Goal: Contribute content: Add original content to the website for others to see

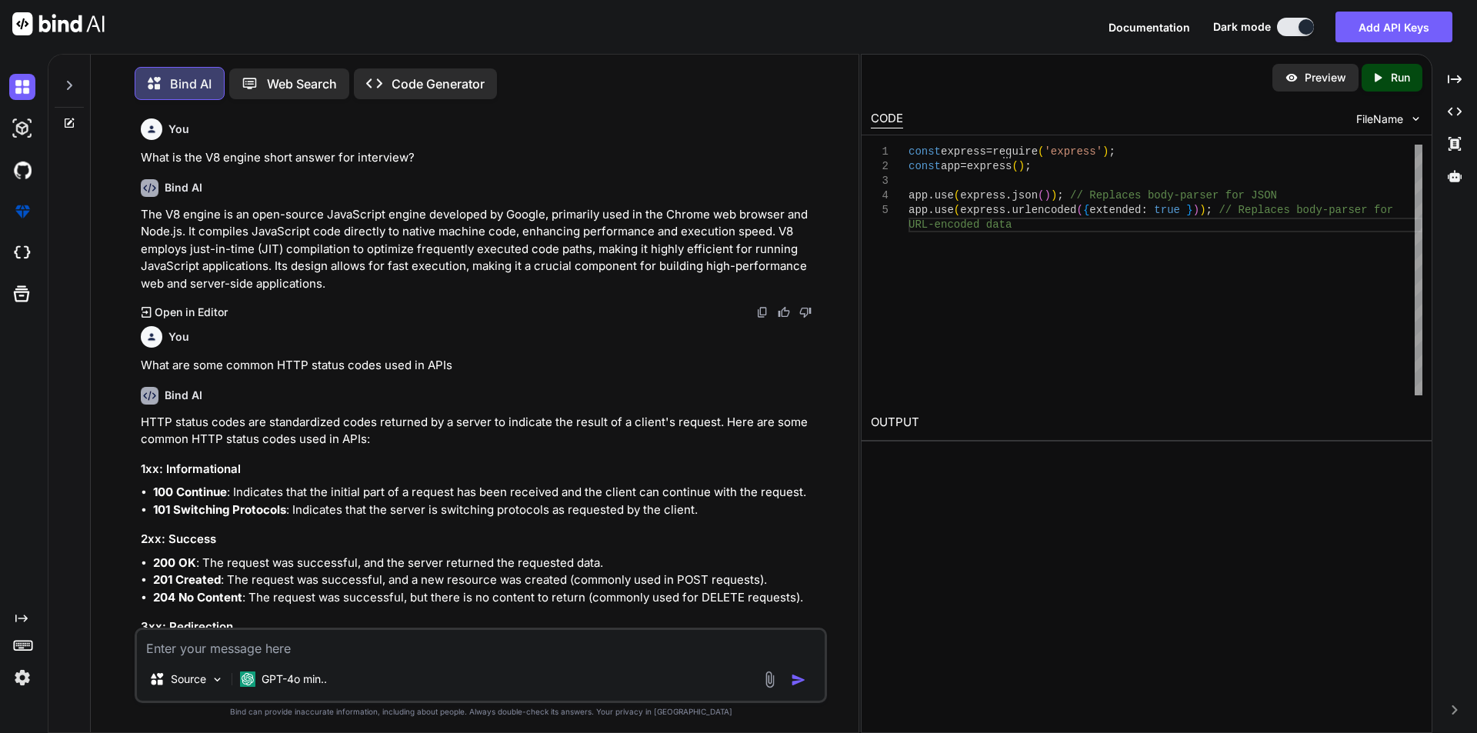
scroll to position [2897, 0]
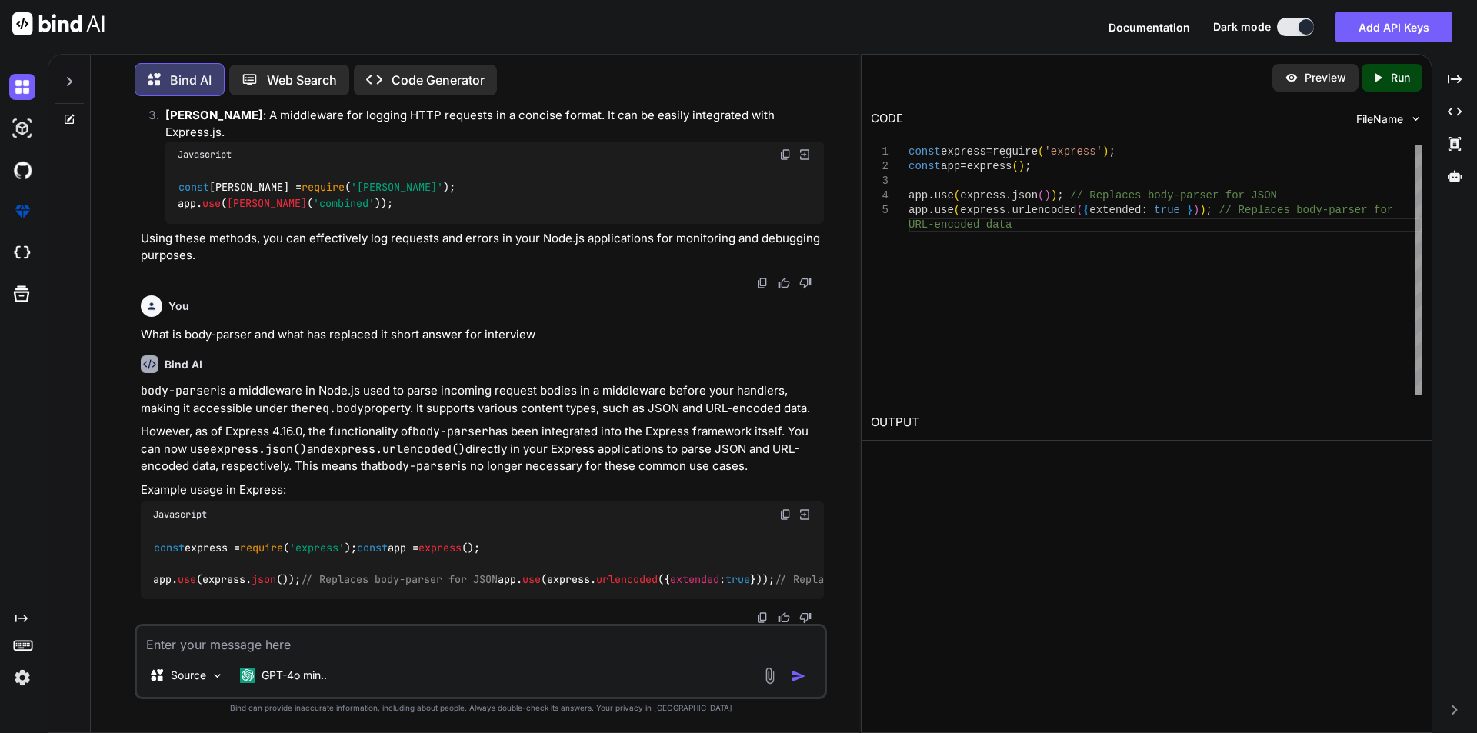
click at [291, 644] on textarea at bounding box center [481, 640] width 688 height 28
paste textarea "<!DOCTYPE html> <html lang="en"> <head> <meta charset="UTF-8"> <meta name="view…"
type textarea "<!DOCTYPE html> <html lang="en"> <head> <meta charset="UTF-8"> <meta name="view…"
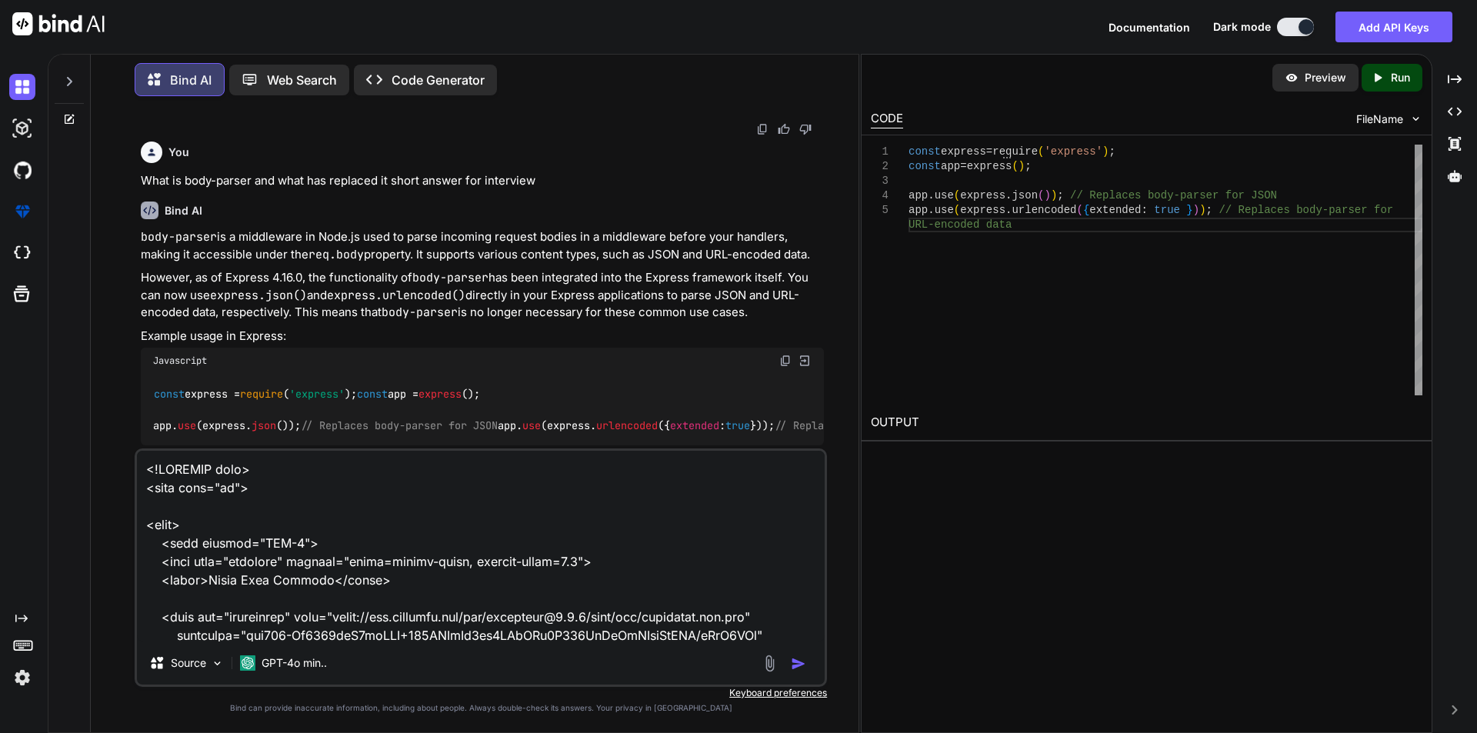
scroll to position [2623, 0]
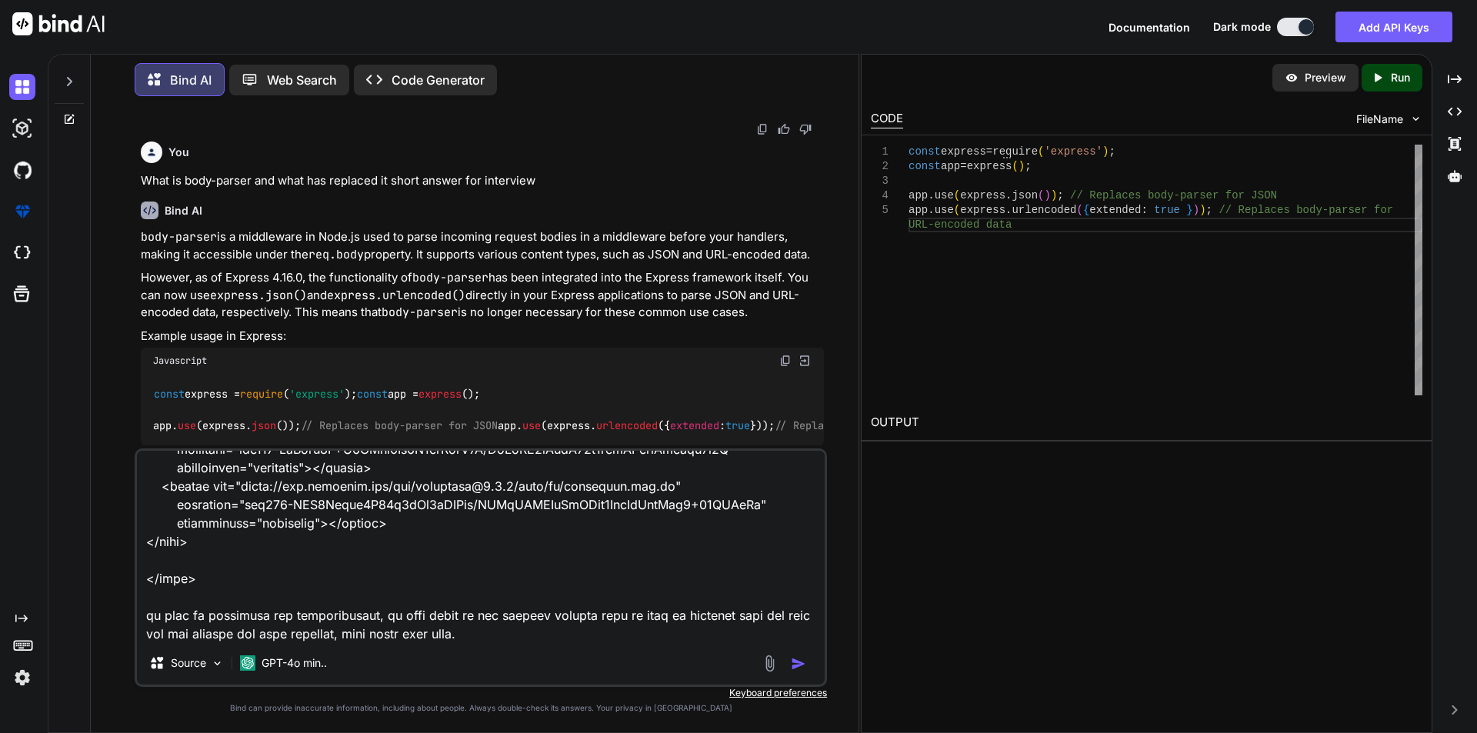
type textarea "x"
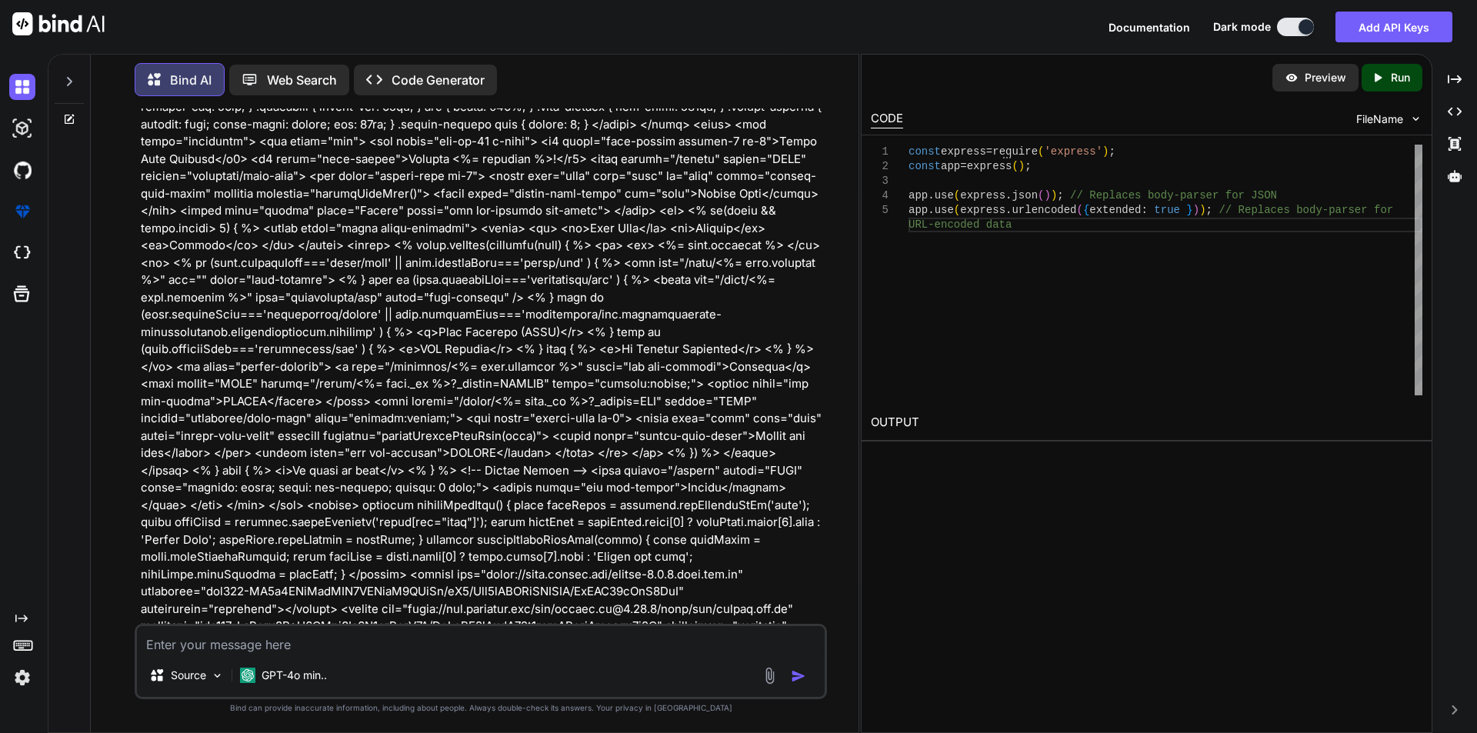
scroll to position [3412, 0]
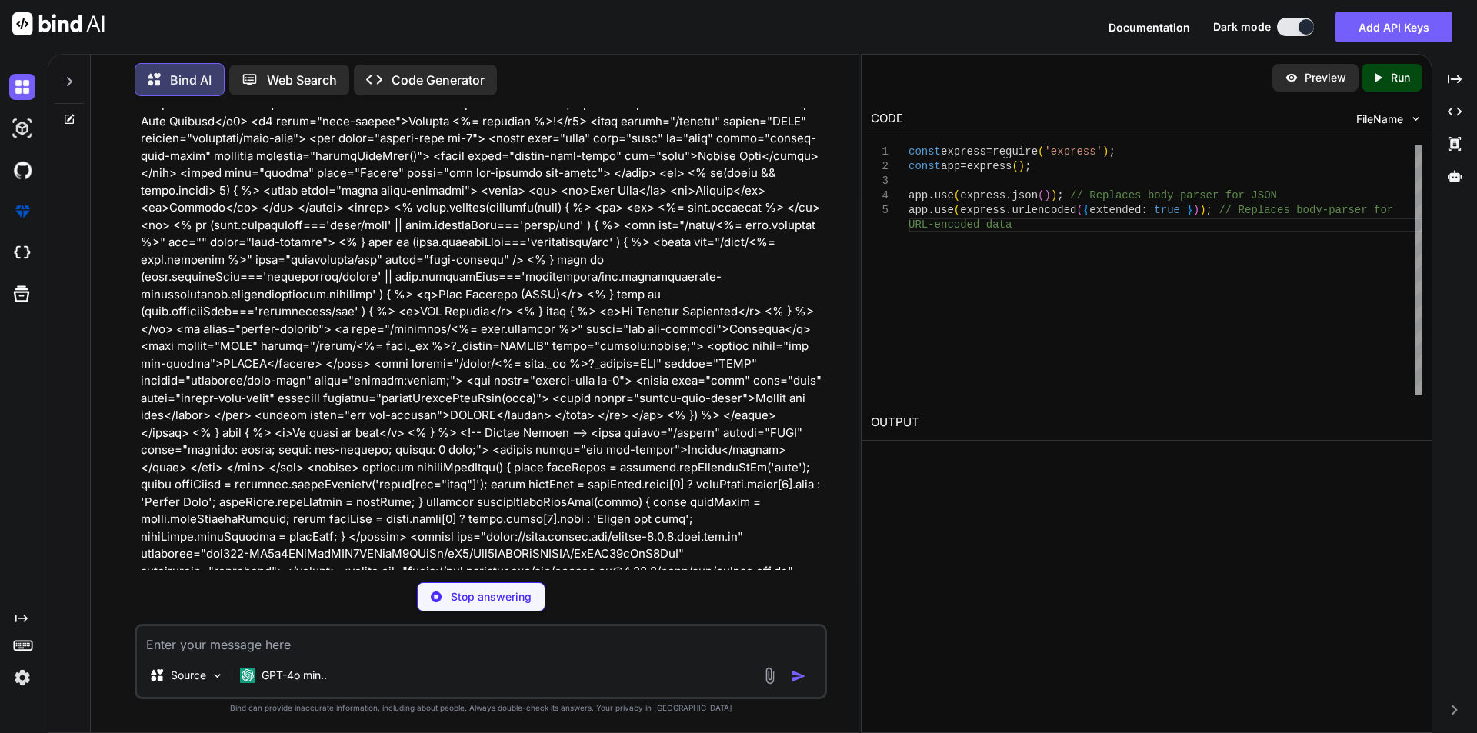
type textarea "x"
type textarea "</body> </html>"
type textarea "x"
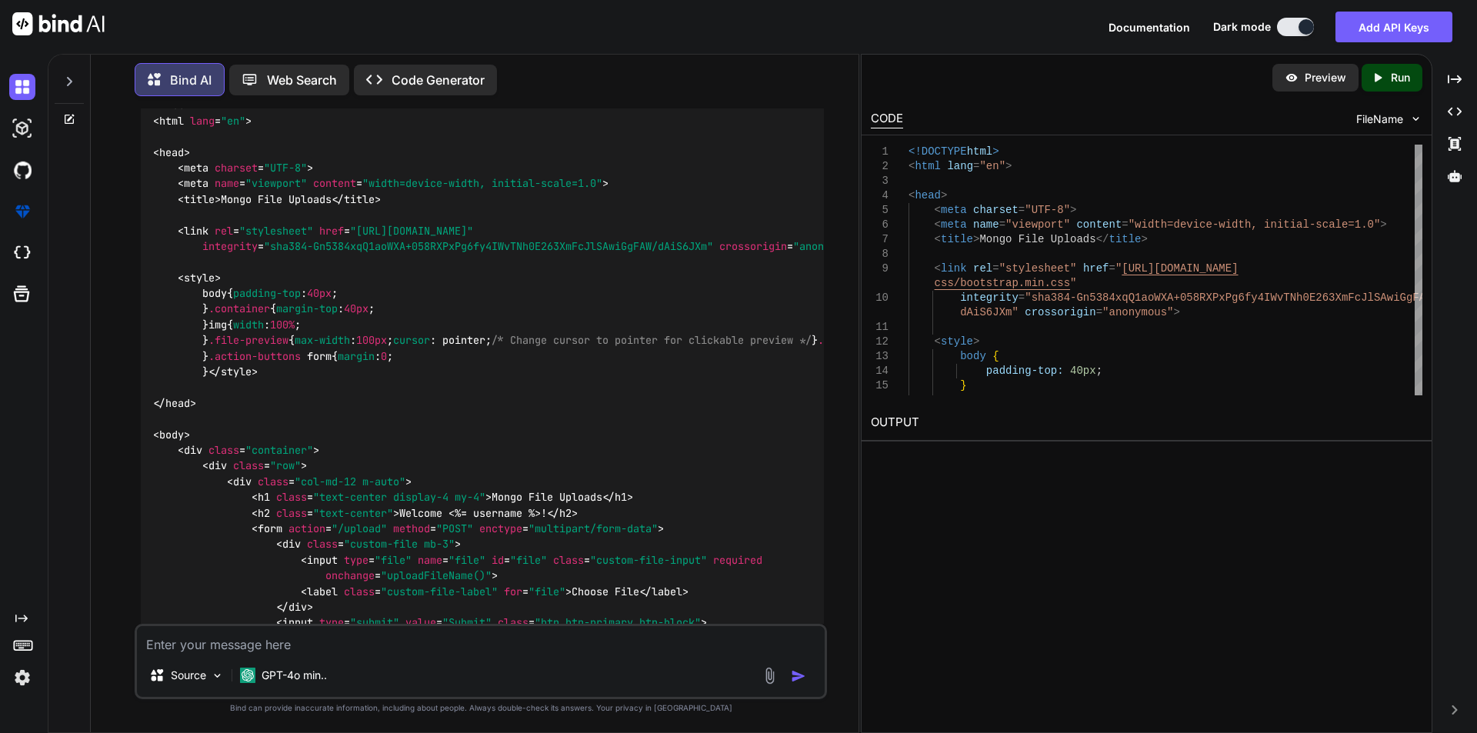
scroll to position [4021, 0]
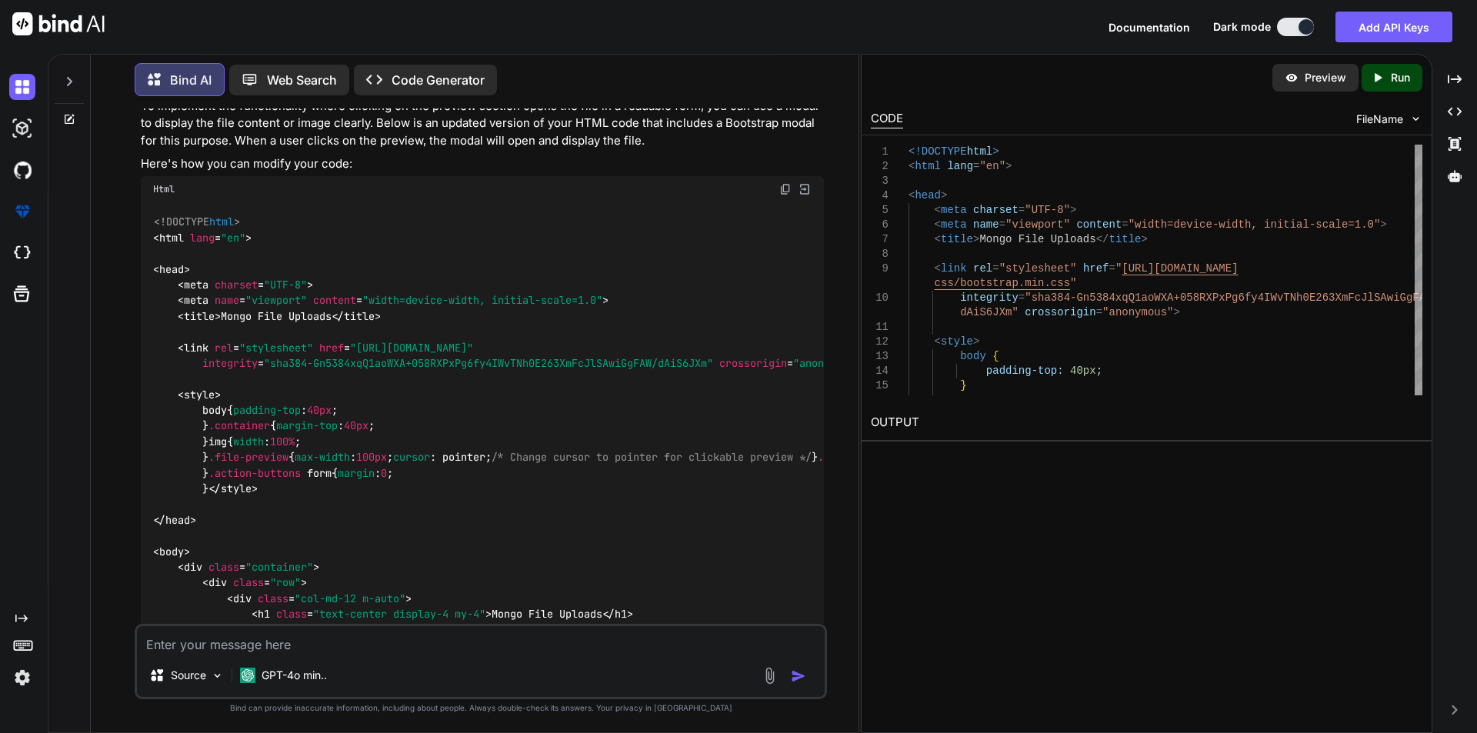
click at [782, 195] on img at bounding box center [785, 189] width 12 height 12
click at [366, 632] on textarea at bounding box center [481, 640] width 688 height 28
paste textarea "<!DOCTYPE html> <html lang="en"> <head> <meta charset="UTF-8"> <meta name="view…"
type textarea "<!DOCTYPE html> <html lang="en"> <head> <meta charset="UTF-8"> <meta name="view…"
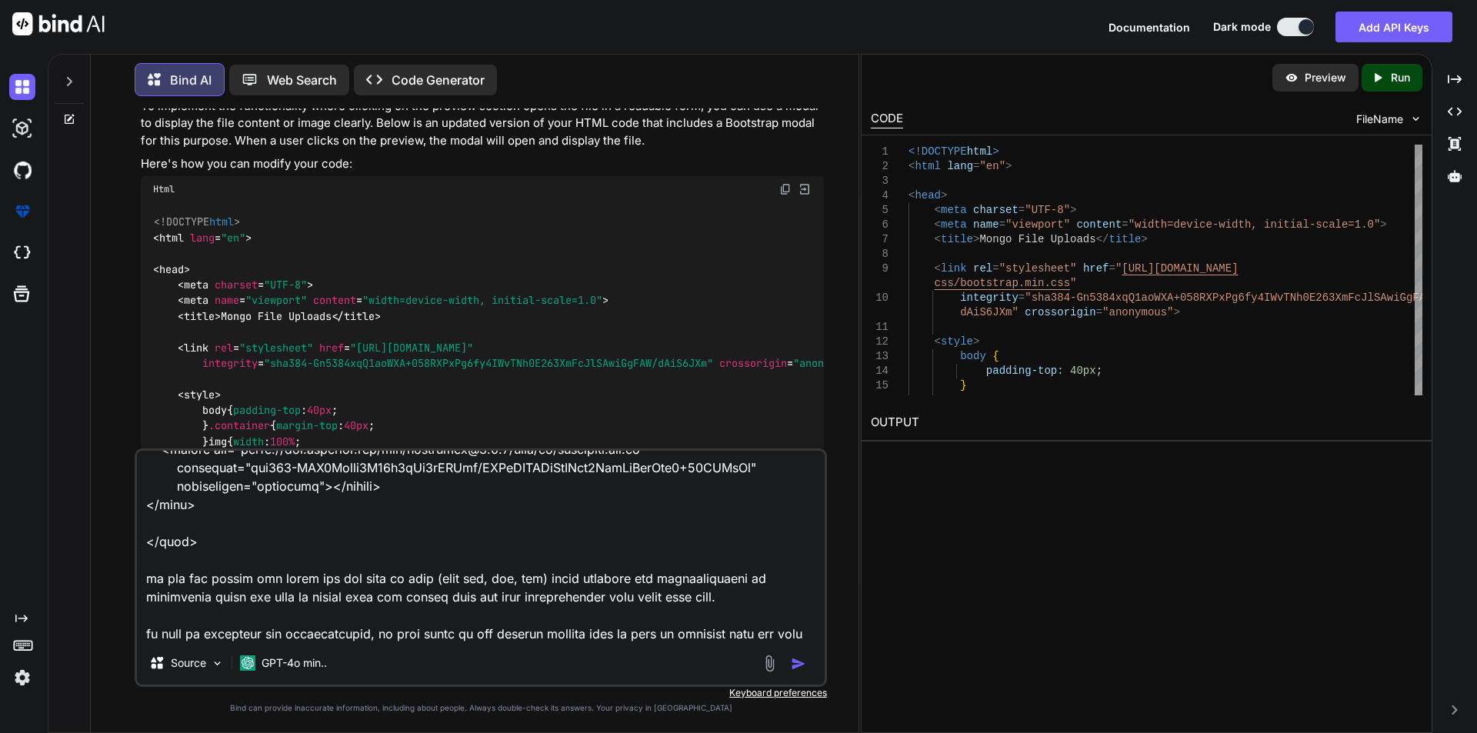
type textarea "x"
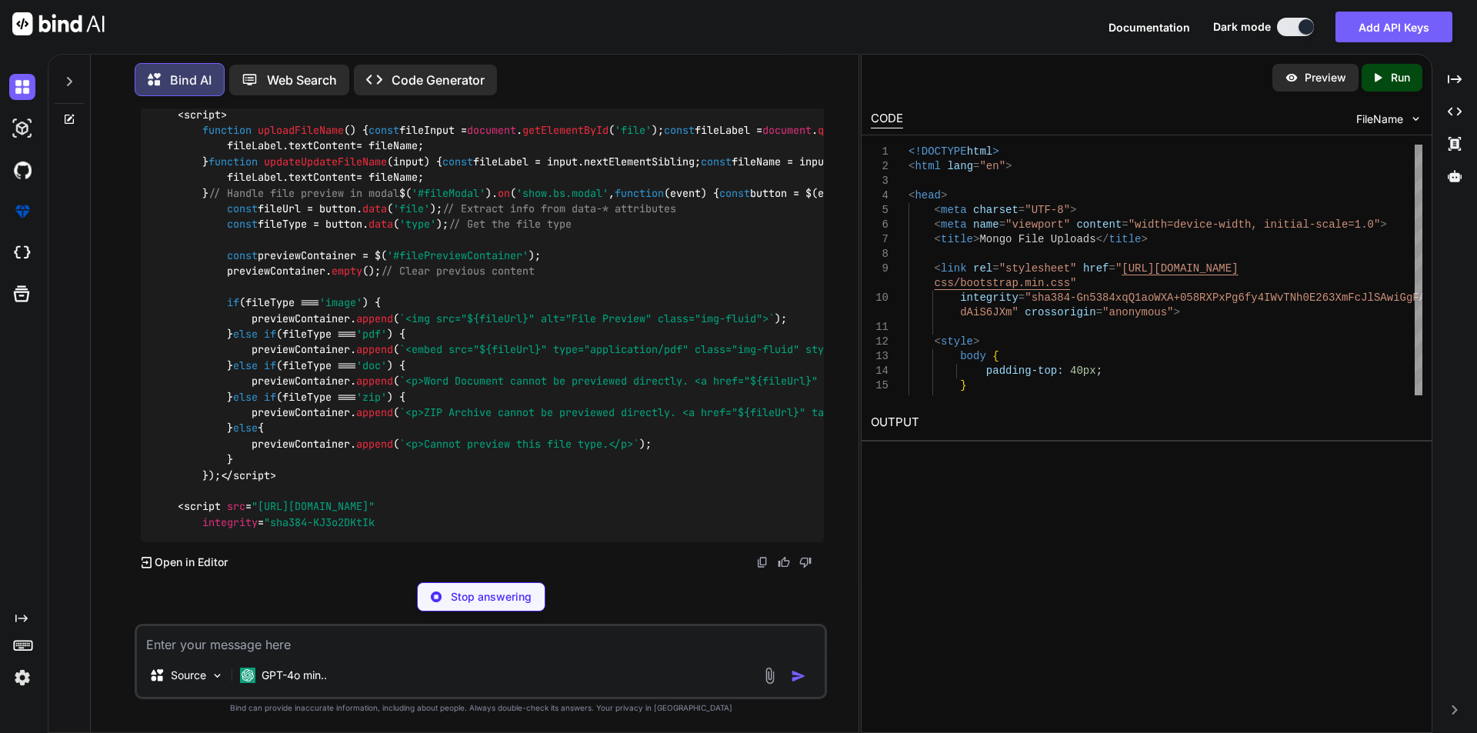
scroll to position [10664, 0]
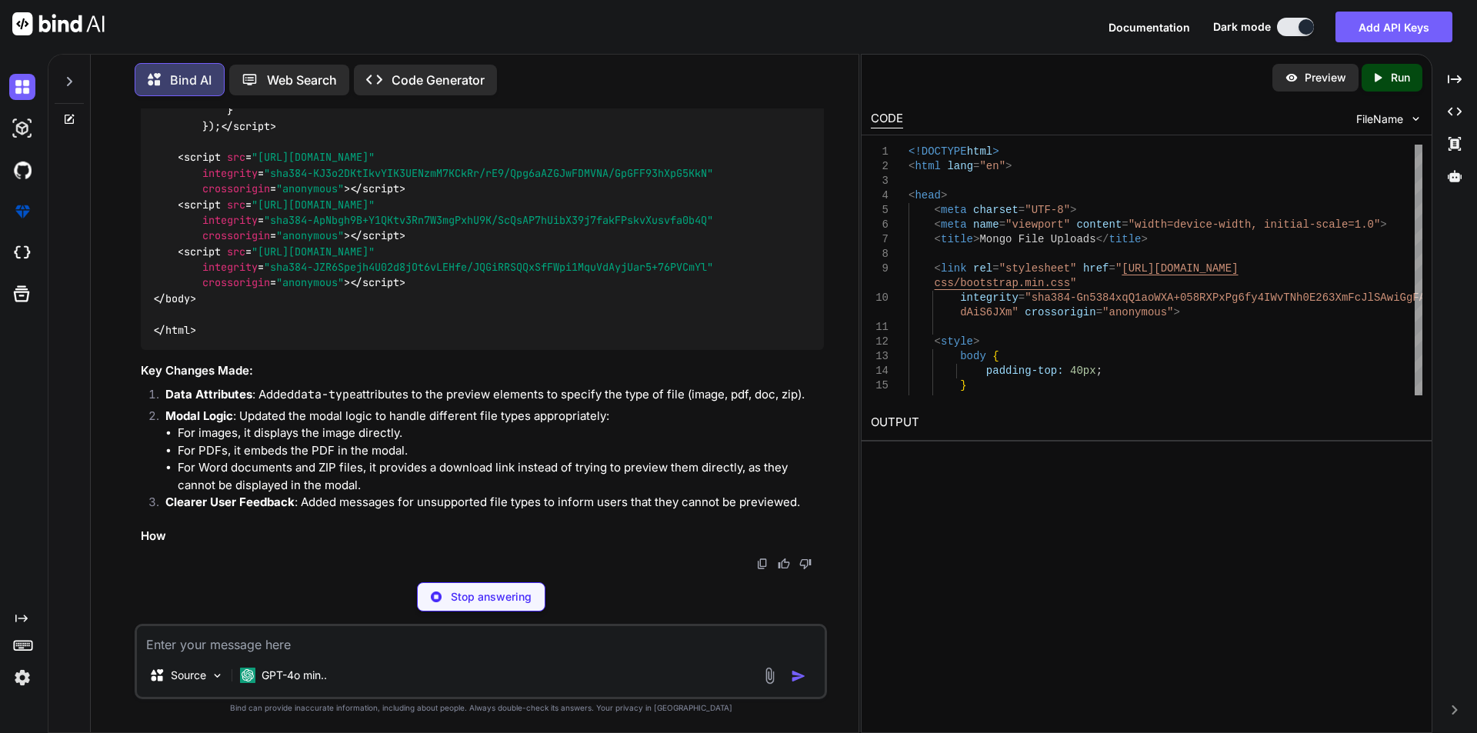
type textarea "x"
type textarea "crossorigin="anonymous"></script> <script src="[URL][DOMAIN_NAME]" integrity="s…"
type textarea "x"
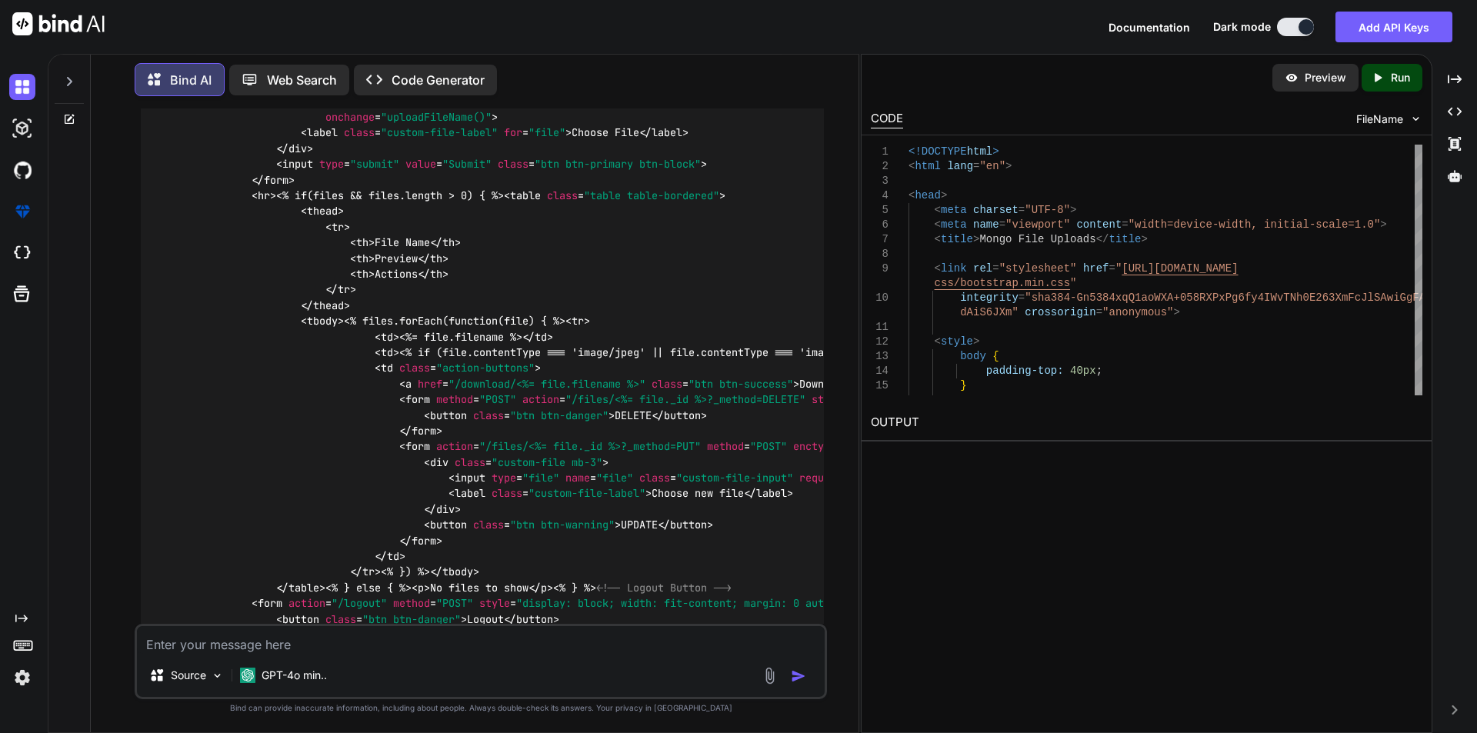
scroll to position [8331, 0]
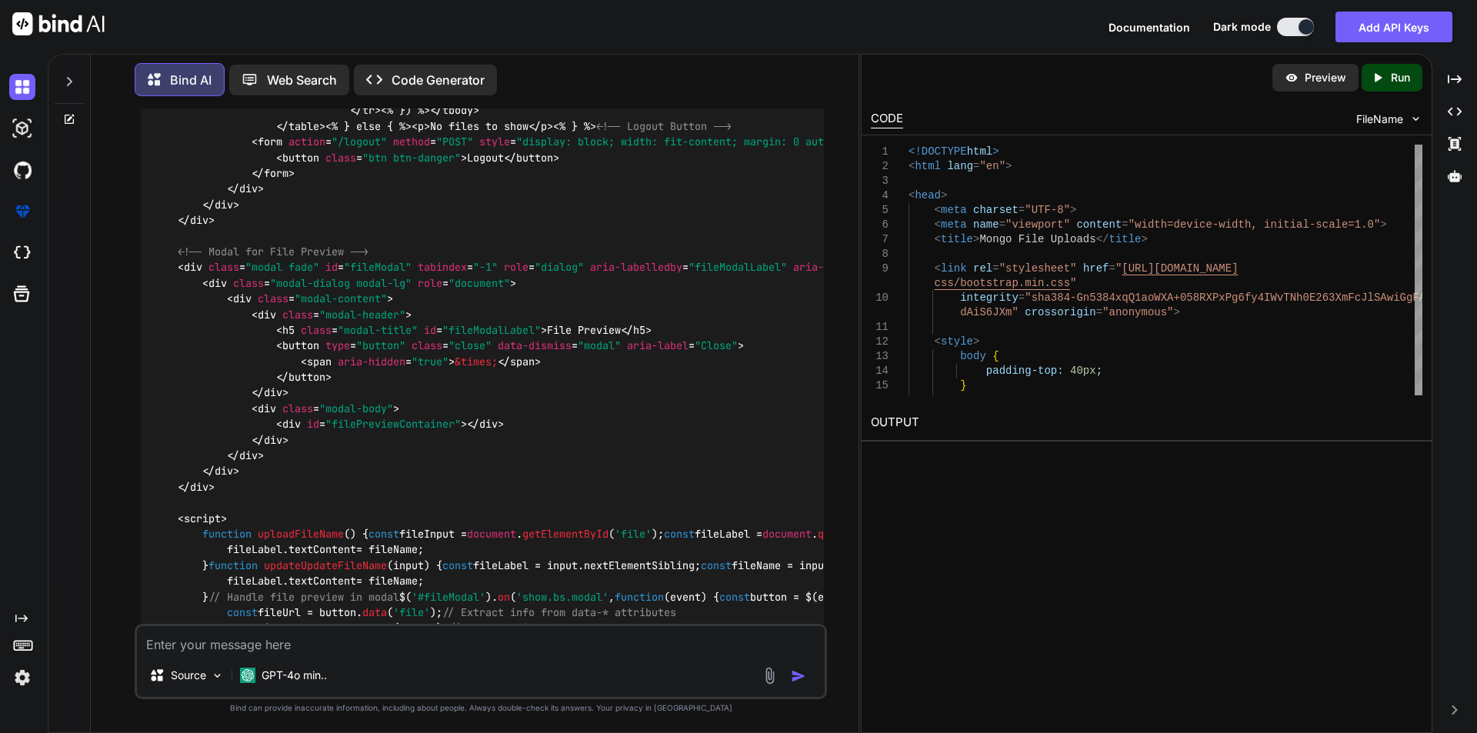
click at [413, 641] on textarea at bounding box center [481, 640] width 688 height 28
paste textarea "<!DOCTYPE html> <html lang="en"> <head> <meta charset="UTF-8"> <meta name="view…"
type textarea "<!DOCTYPE html> <html lang="en"> <head> <meta charset="UTF-8"> <meta name="view…"
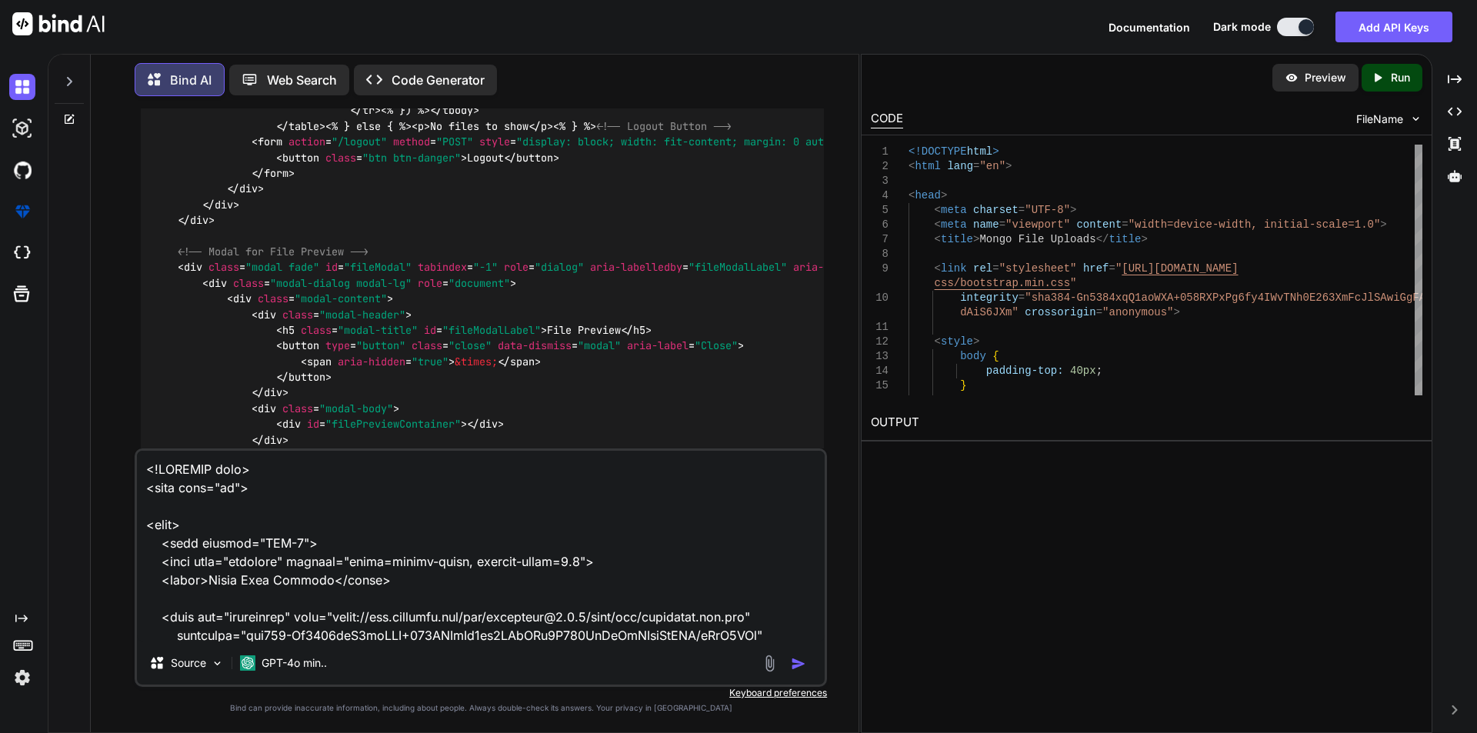
scroll to position [3473, 0]
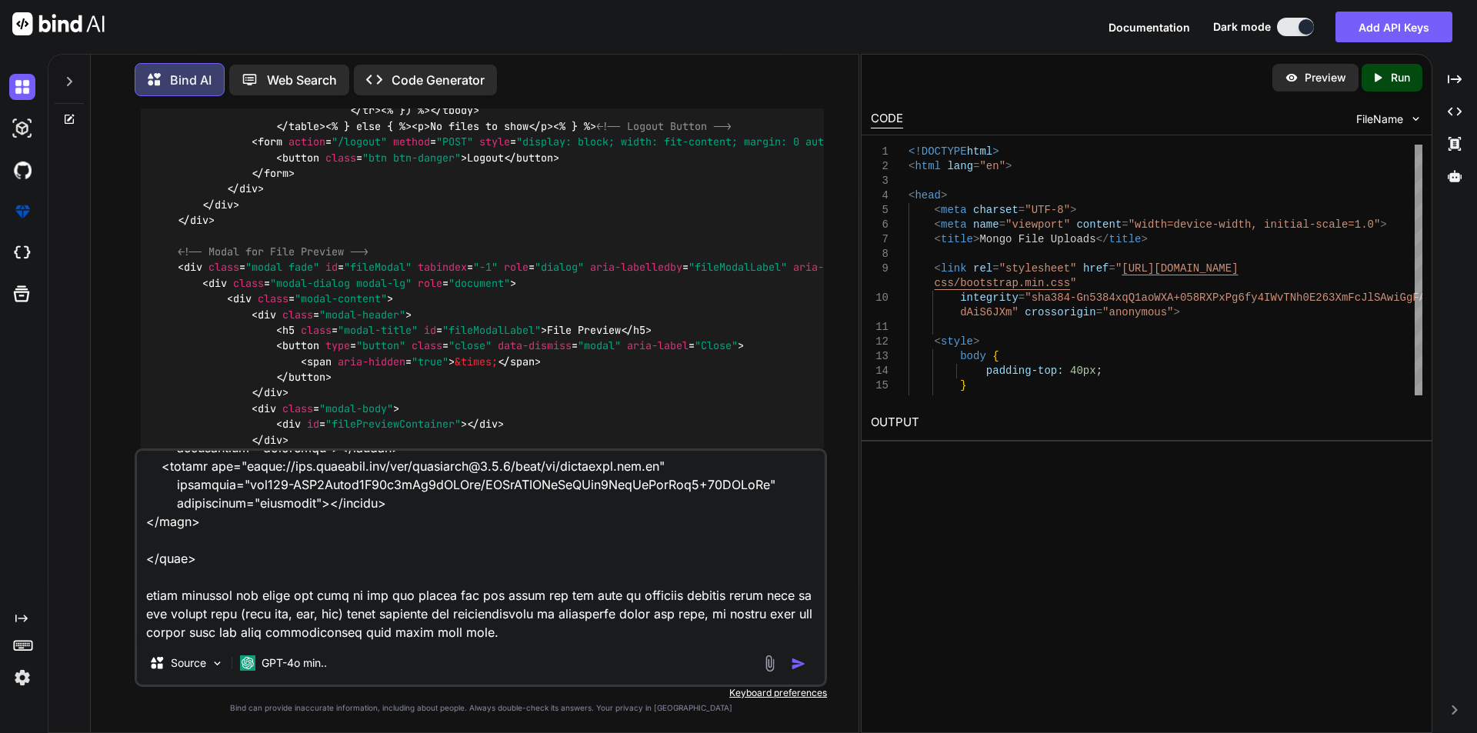
type textarea "x"
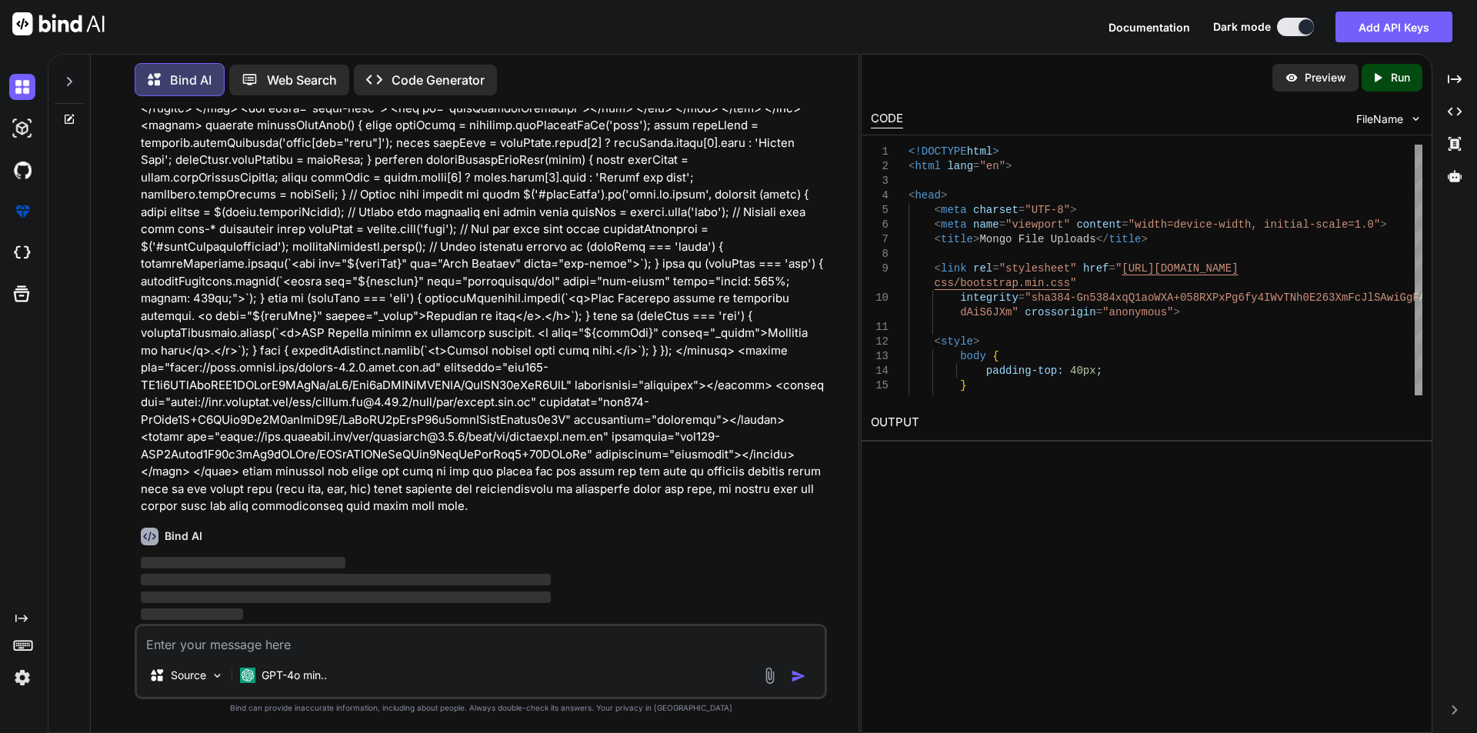
scroll to position [11539, 0]
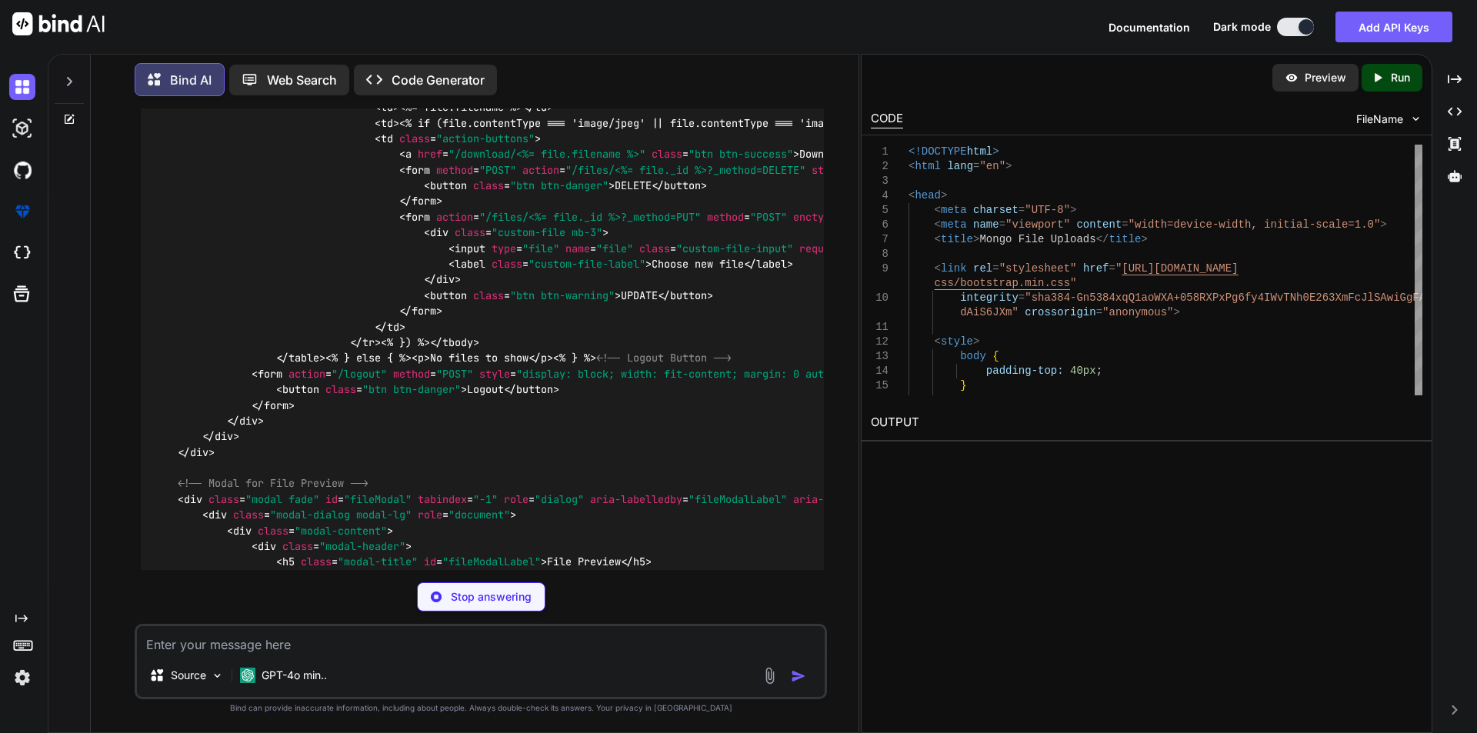
type textarea "x"
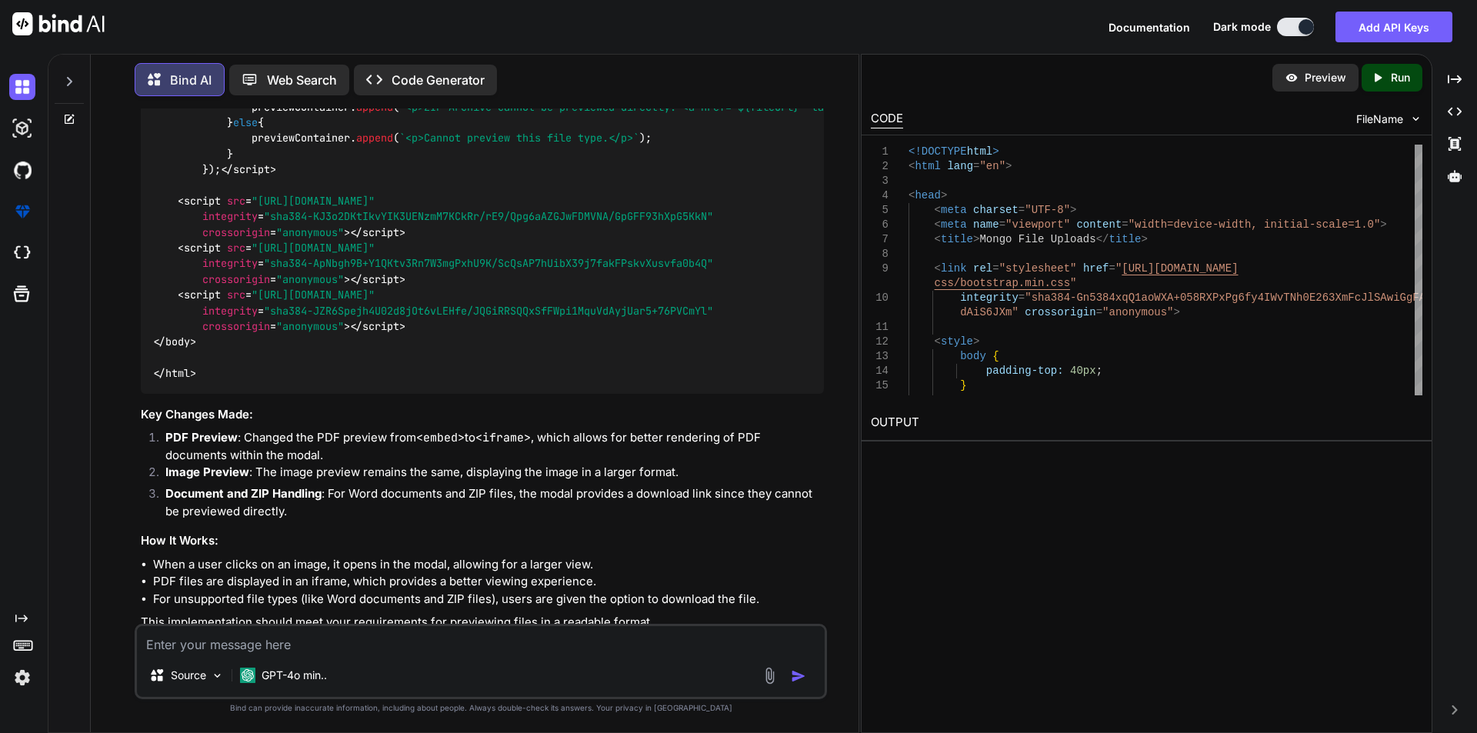
scroll to position [12385, 0]
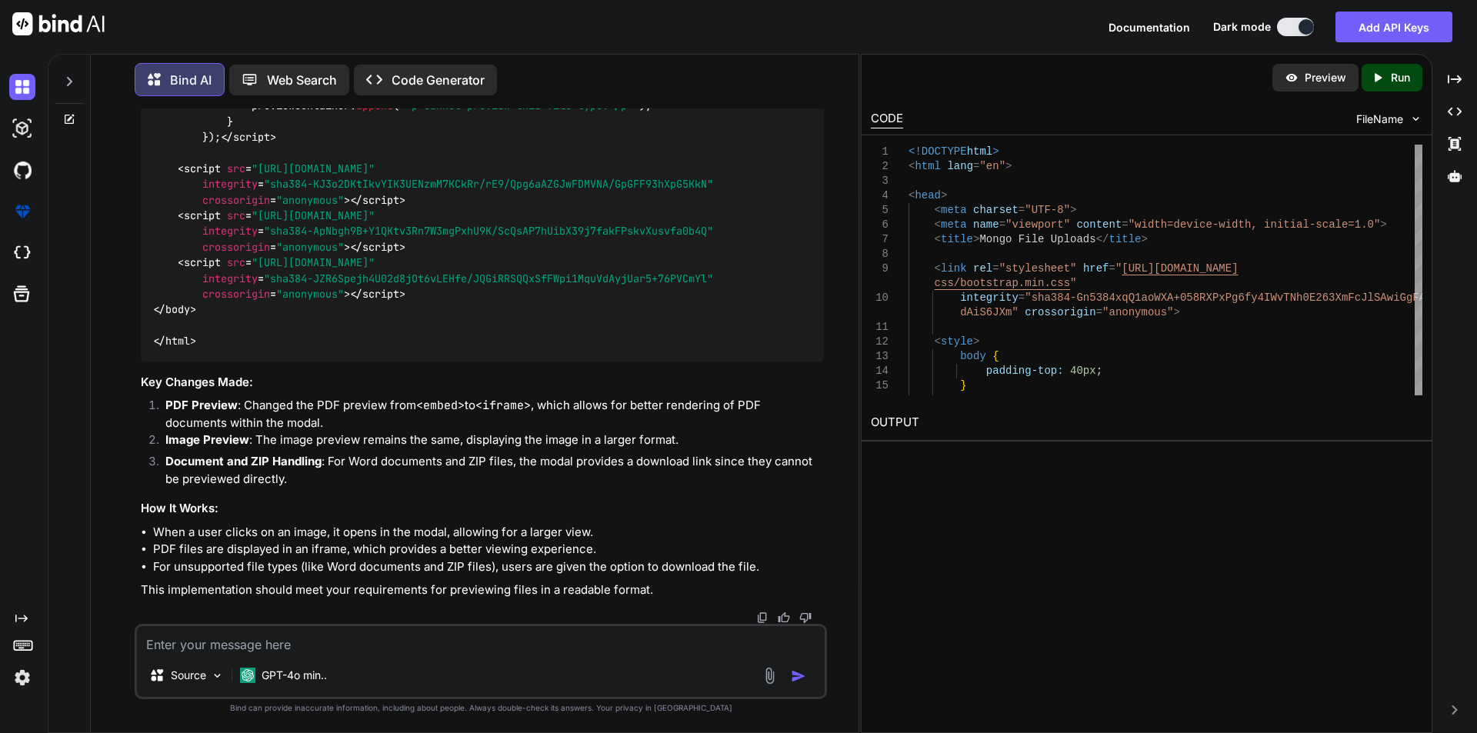
scroll to position [12475, 0]
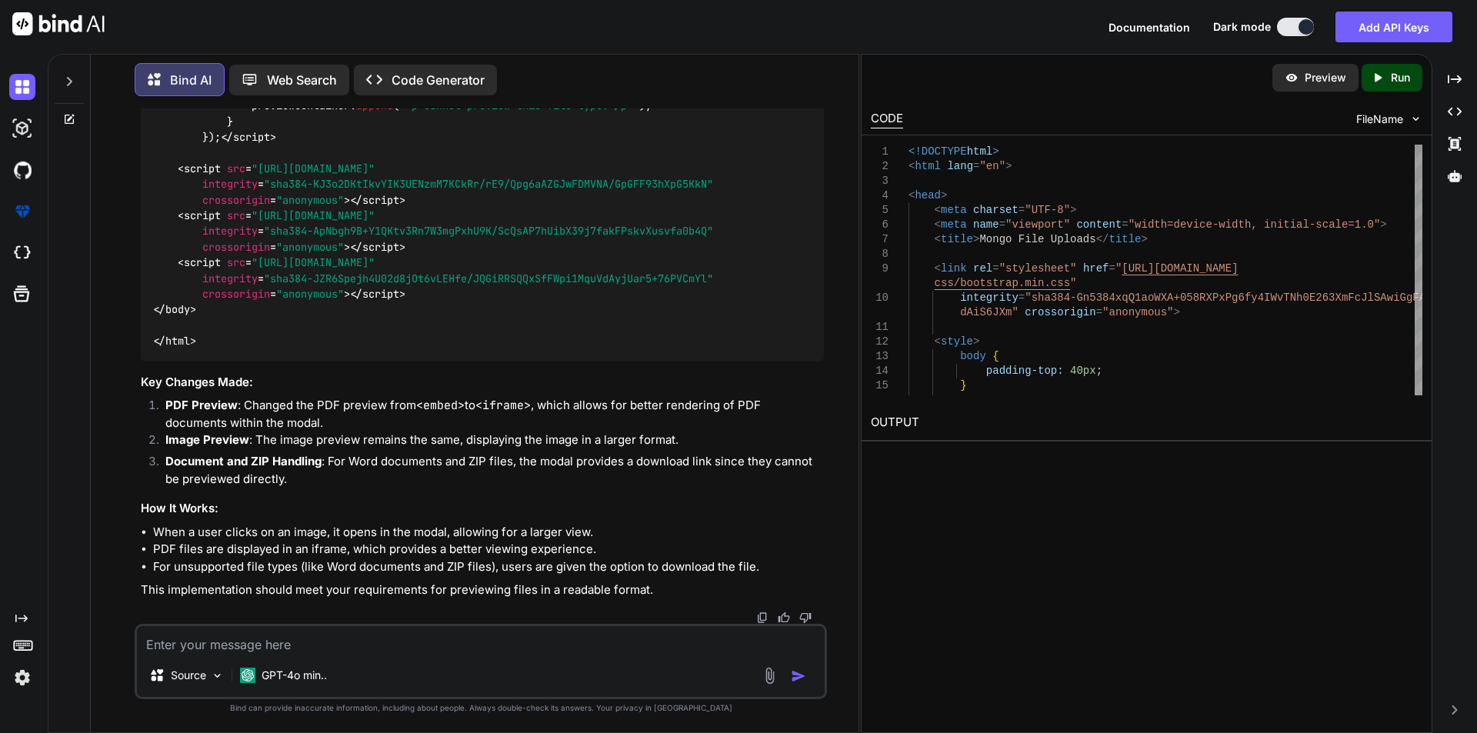
scroll to position [15322, 0]
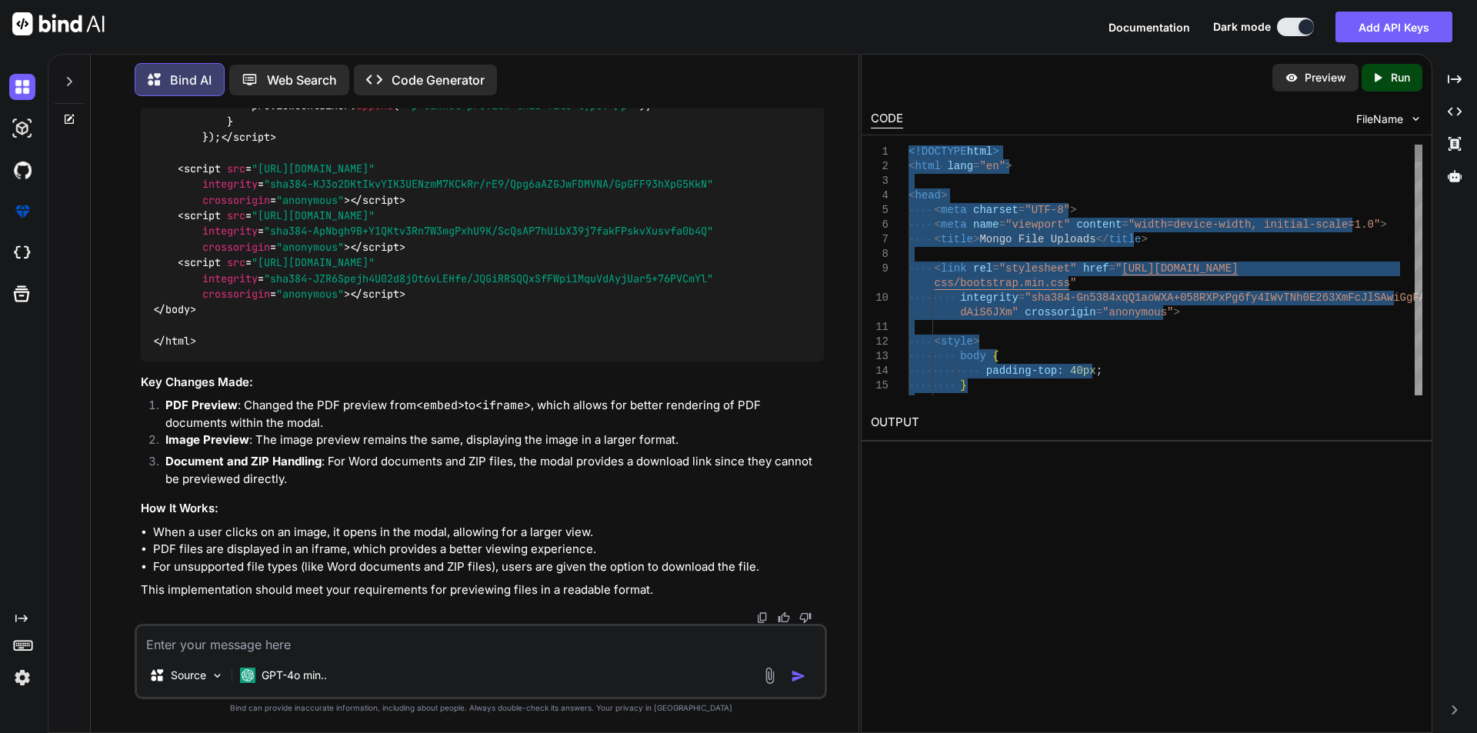
type textarea "<!DOCTYPE html> <html lang="en"> <head> <meta charset="UTF-8"> <meta name="view…"
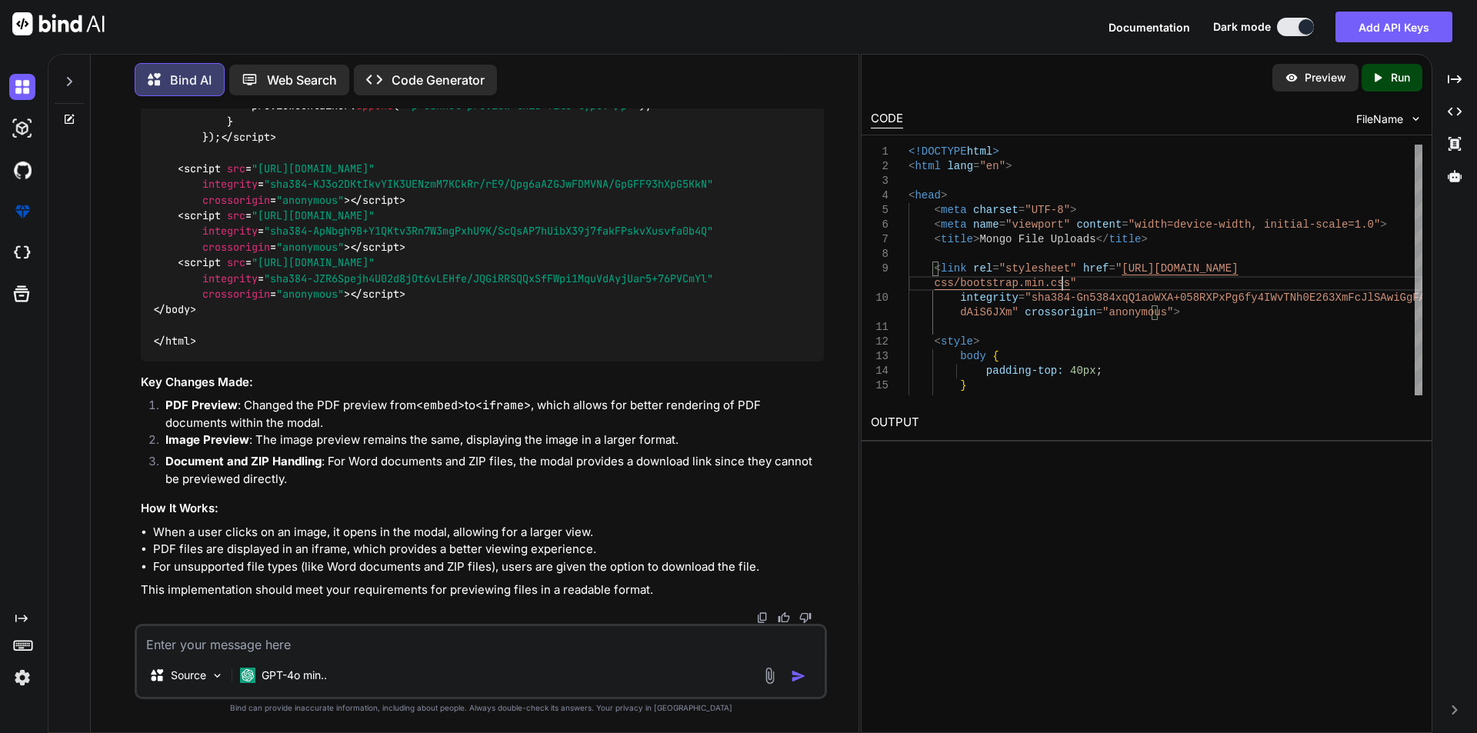
click at [412, 639] on textarea at bounding box center [481, 640] width 688 height 28
paste textarea "<!DOCTYPE html> <html lang="en"> <head> <meta charset="UTF-8"> <meta name="view…"
type textarea "<!DOCTYPE html> <html lang="en"> <head> <meta charset="UTF-8"> <meta name="view…"
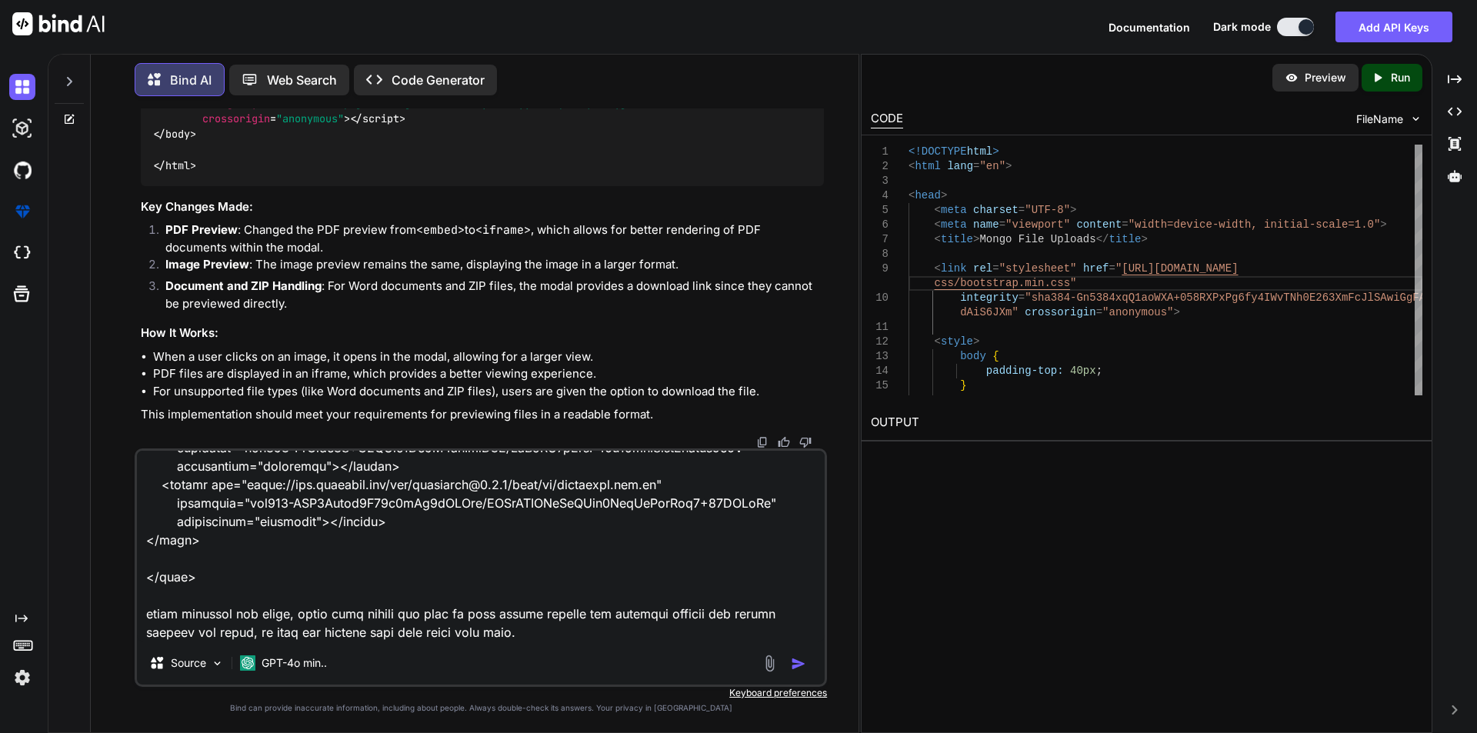
type textarea "x"
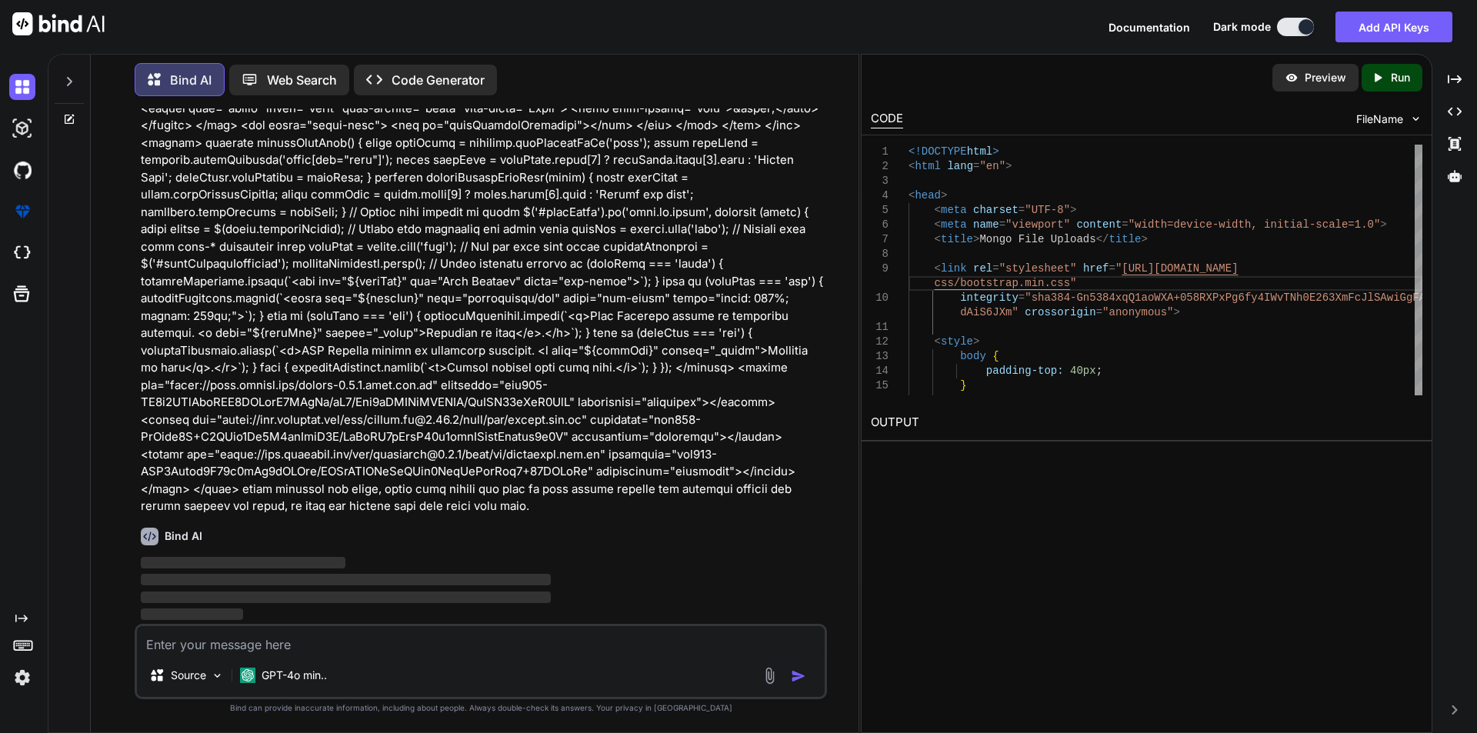
scroll to position [15837, 0]
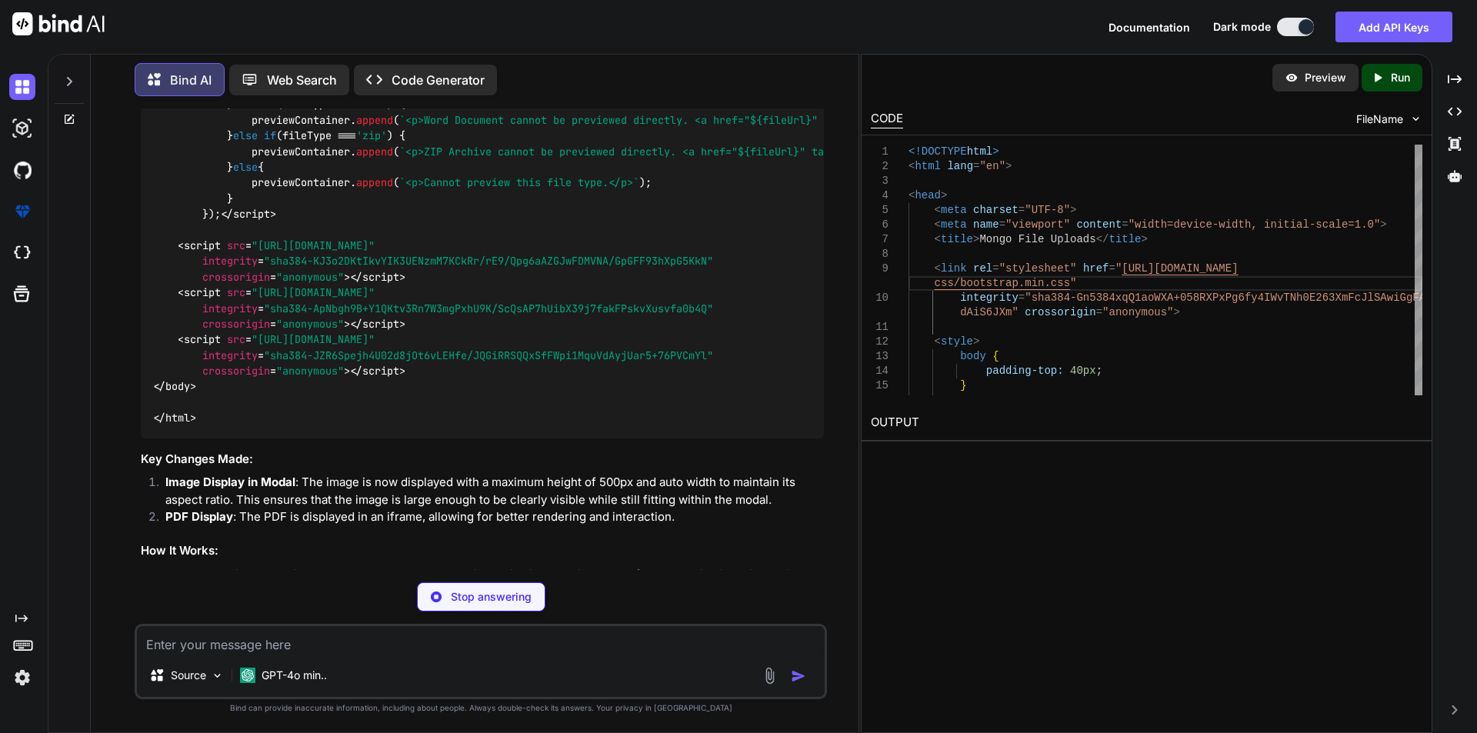
type textarea "x"
type textarea "crossorigin="anonymous"></script> <script src="[URL][DOMAIN_NAME]" integrity="s…"
type textarea "x"
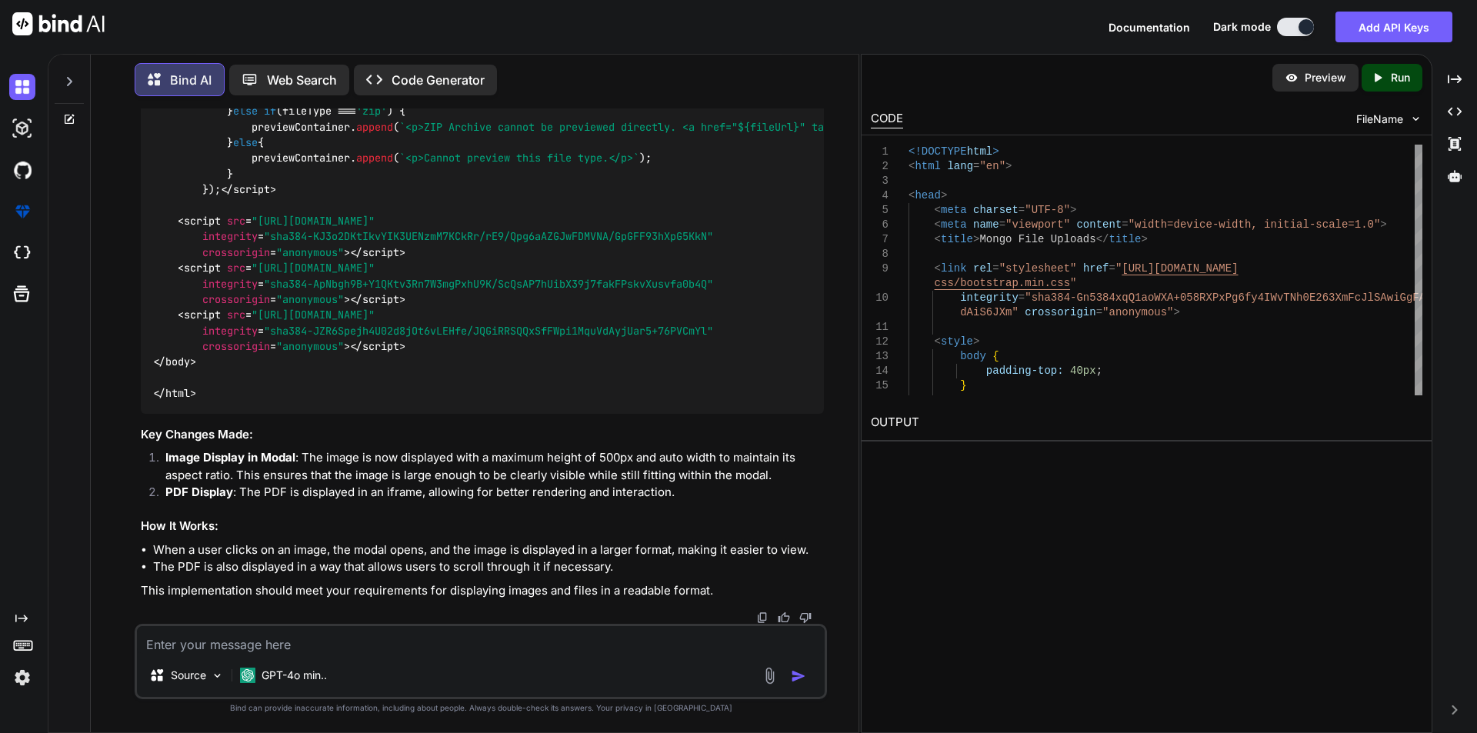
scroll to position [16684, 0]
click at [238, 644] on textarea at bounding box center [481, 640] width 688 height 28
paste textarea "<!DOCTYPE html> <html lang="en"> <head> <meta charset="UTF-8"> <meta name="view…"
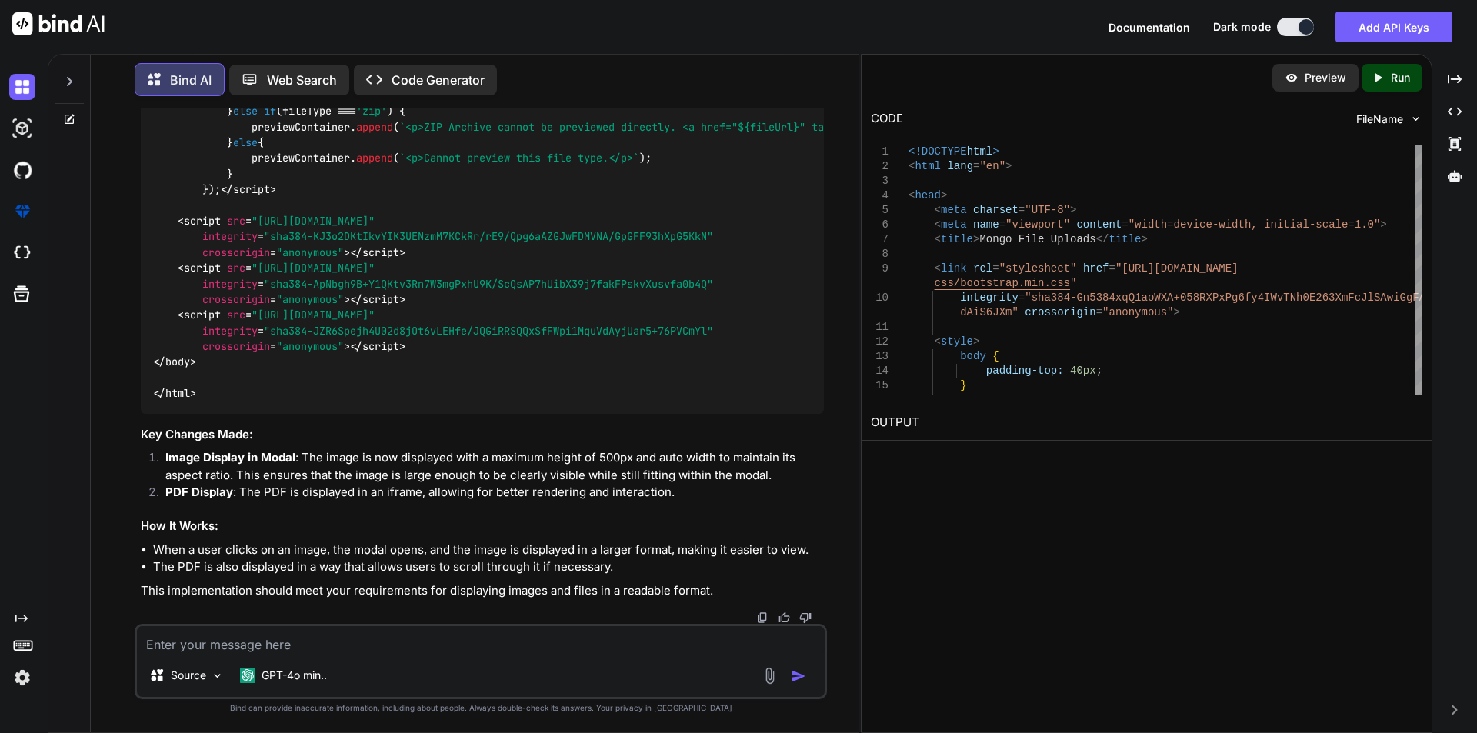
type textarea "<!DOCTYPE html> <html lang="en"> <head> <meta charset="UTF-8"> <meta name="view…"
type textarea "x"
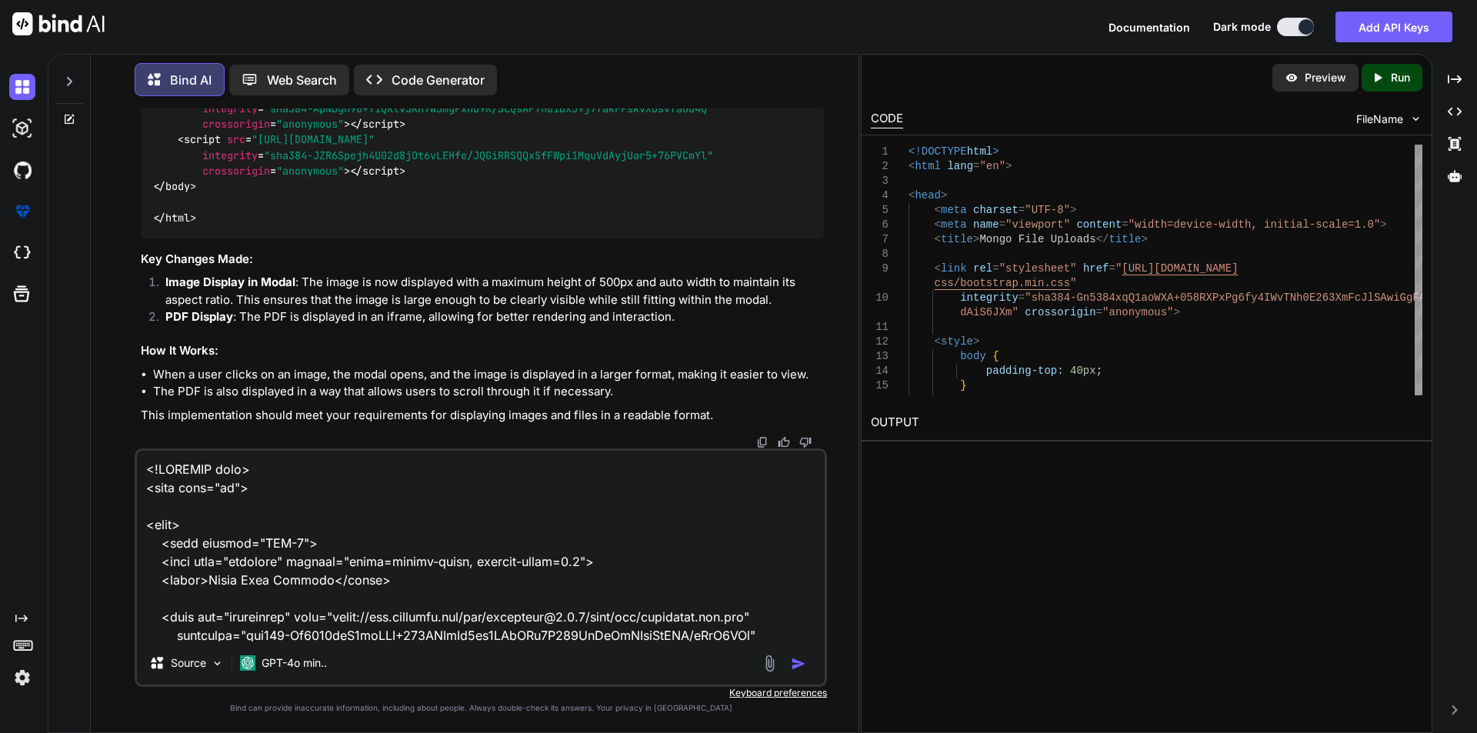
scroll to position [3491, 0]
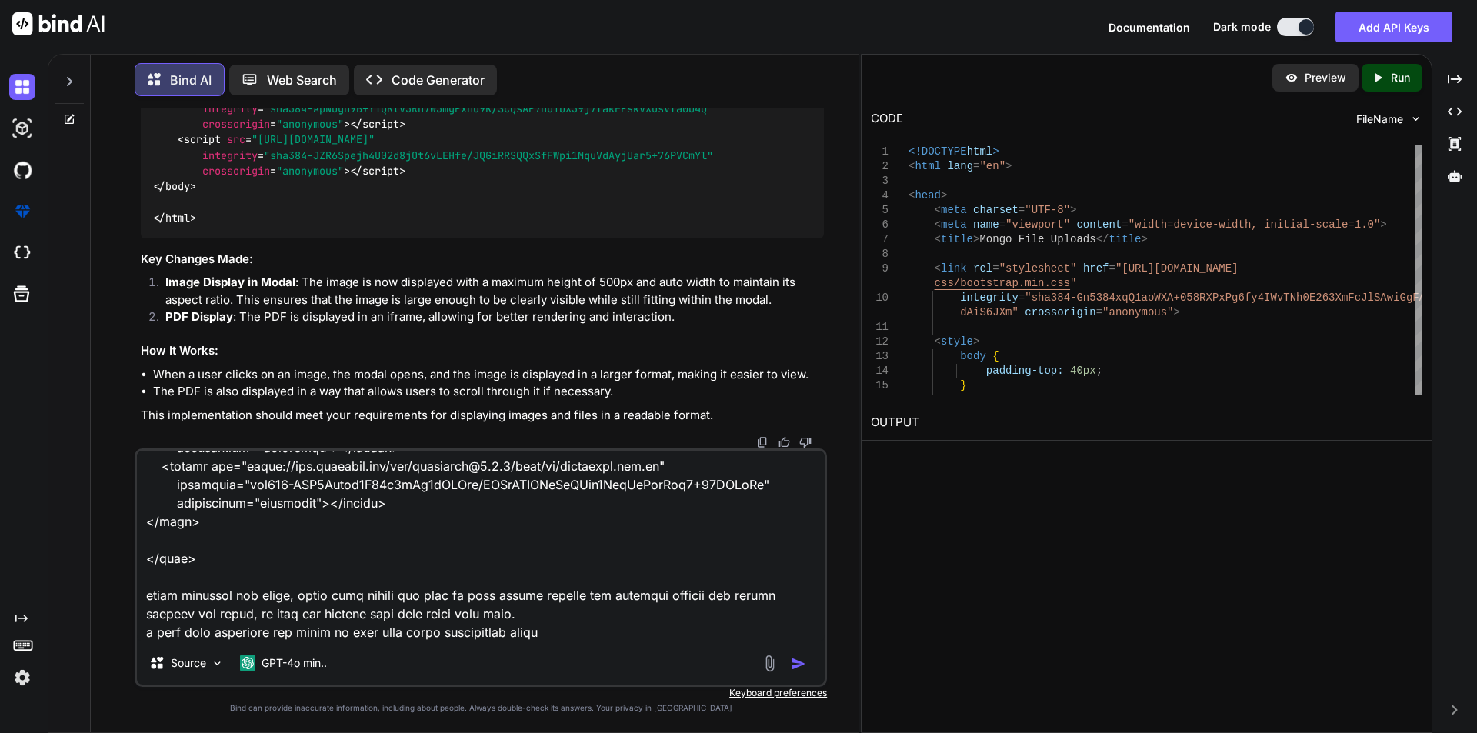
type textarea "<!DOCTYPE html> <html lang="en"> <head> <meta charset="UTF-8"> <meta name="view…"
click at [772, 662] on img at bounding box center [770, 664] width 18 height 18
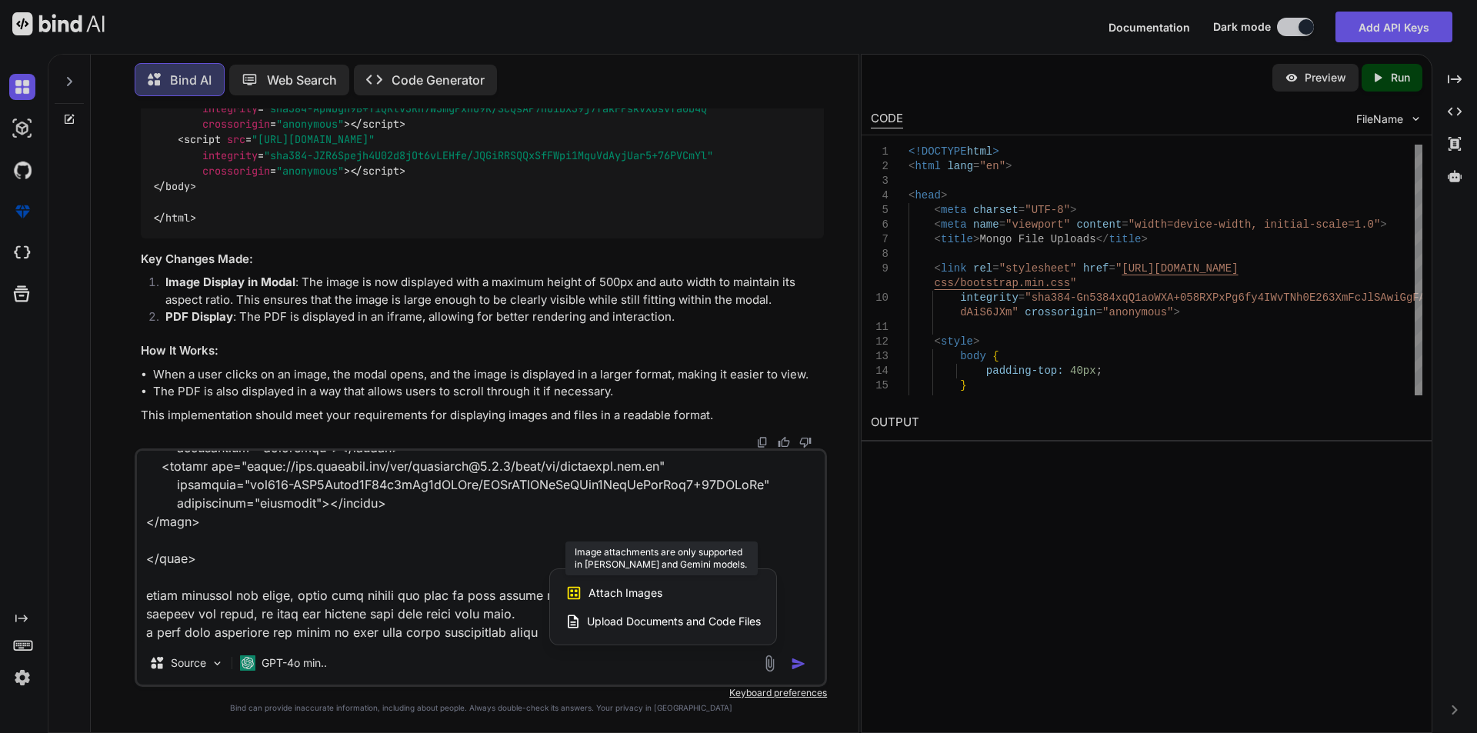
click at [625, 594] on span "Attach Images" at bounding box center [626, 592] width 74 height 15
click at [628, 590] on span "Attach Images" at bounding box center [626, 592] width 74 height 15
click at [619, 617] on span "Upload Documents and Code Files" at bounding box center [674, 621] width 174 height 15
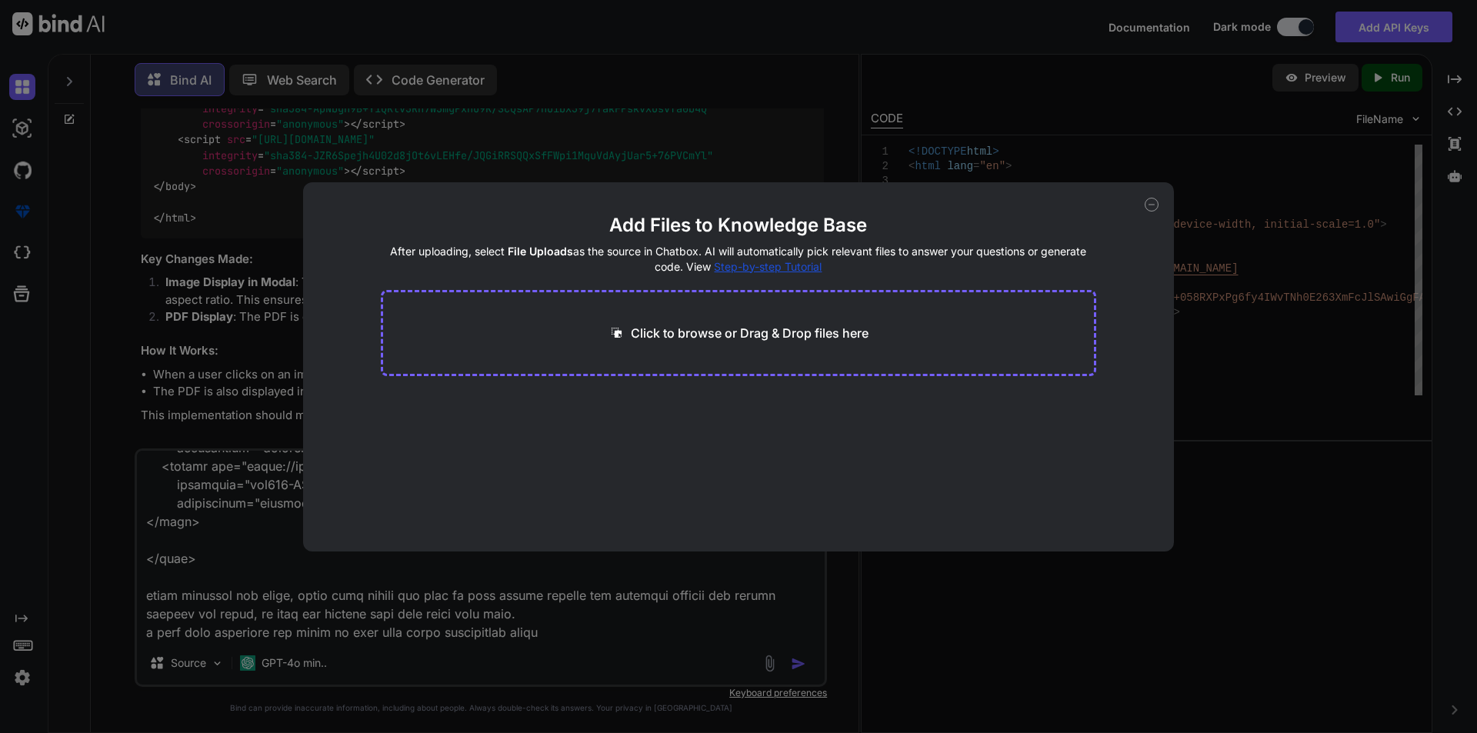
click at [683, 334] on p "Click to browse or Drag & Drop files here" at bounding box center [750, 333] width 238 height 18
click at [799, 335] on p "Click to browse or Drag & Drop files here" at bounding box center [750, 333] width 238 height 18
click at [1221, 309] on div "Add Files to Knowledge Base After uploading, select File Uploads as the source …" at bounding box center [738, 366] width 1477 height 733
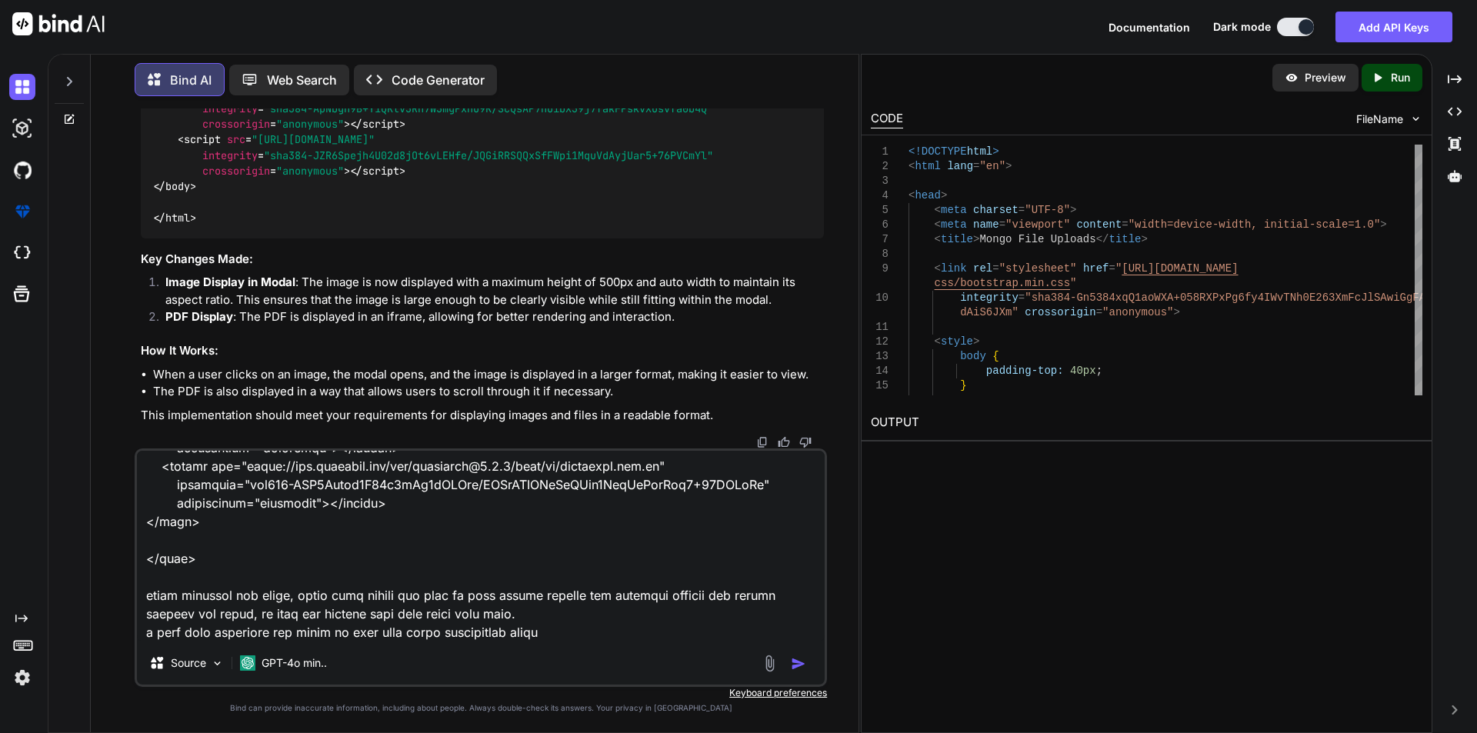
click at [769, 669] on img at bounding box center [770, 664] width 18 height 18
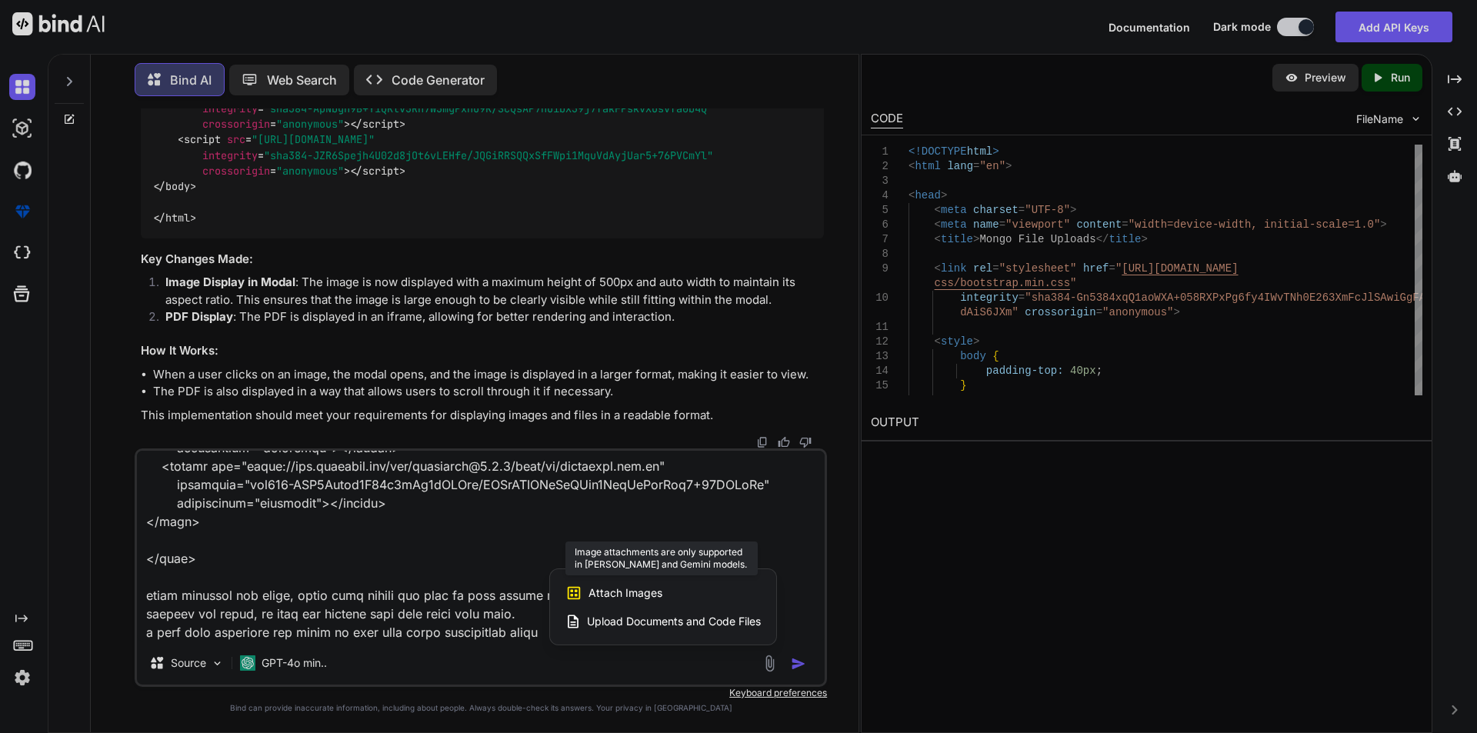
click at [603, 589] on span "Attach Images" at bounding box center [626, 592] width 74 height 15
click at [573, 589] on icon at bounding box center [573, 593] width 17 height 17
click at [976, 588] on div at bounding box center [738, 366] width 1477 height 733
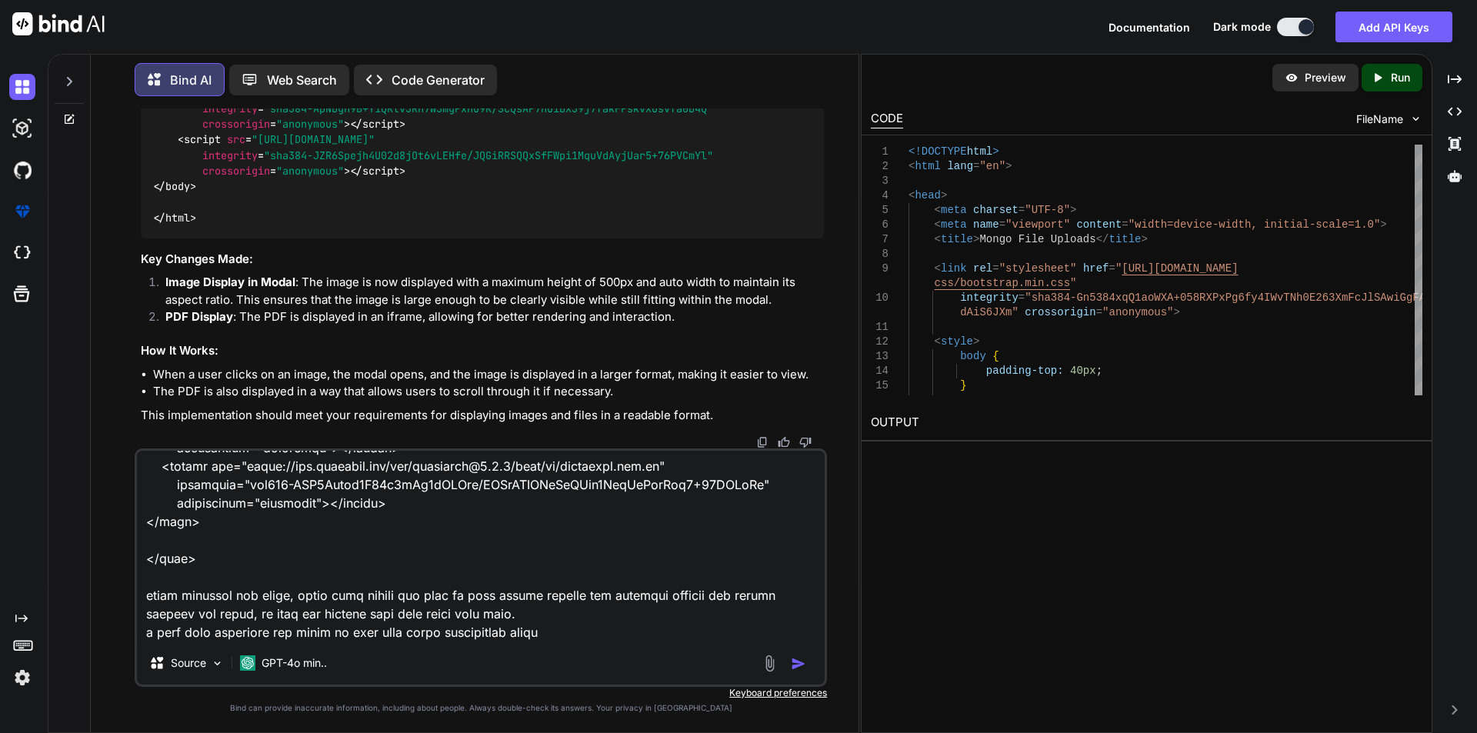
click at [798, 660] on img "button" at bounding box center [798, 663] width 15 height 15
type textarea "x"
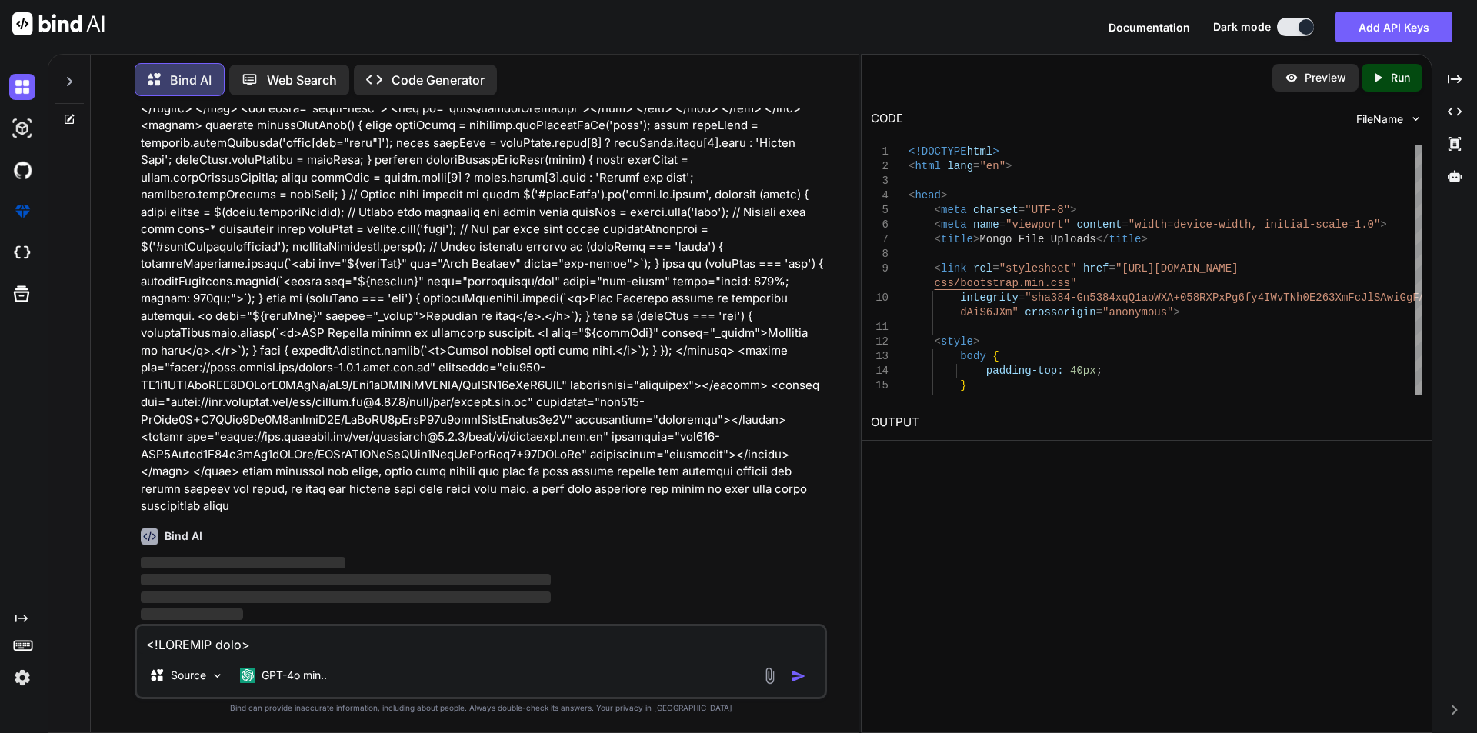
scroll to position [20067, 0]
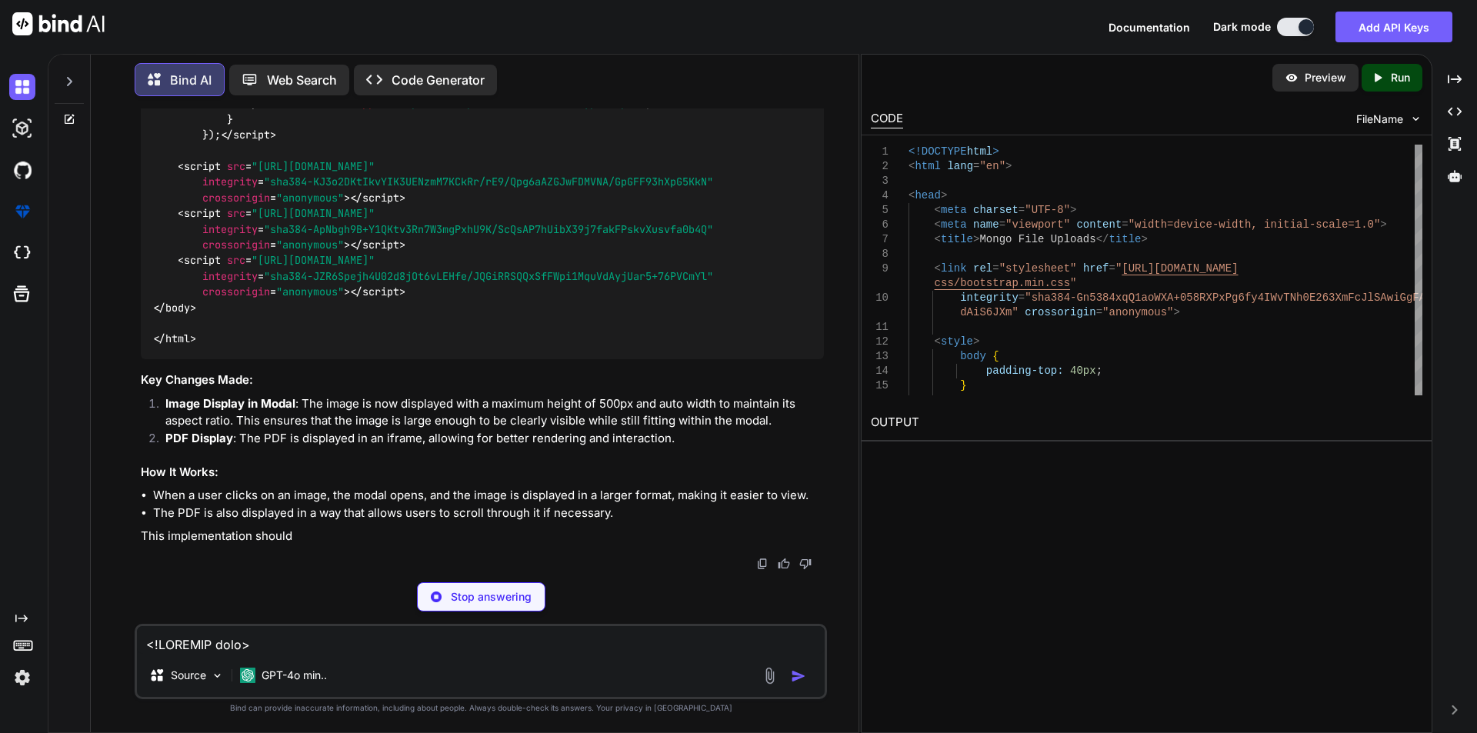
type textarea "x"
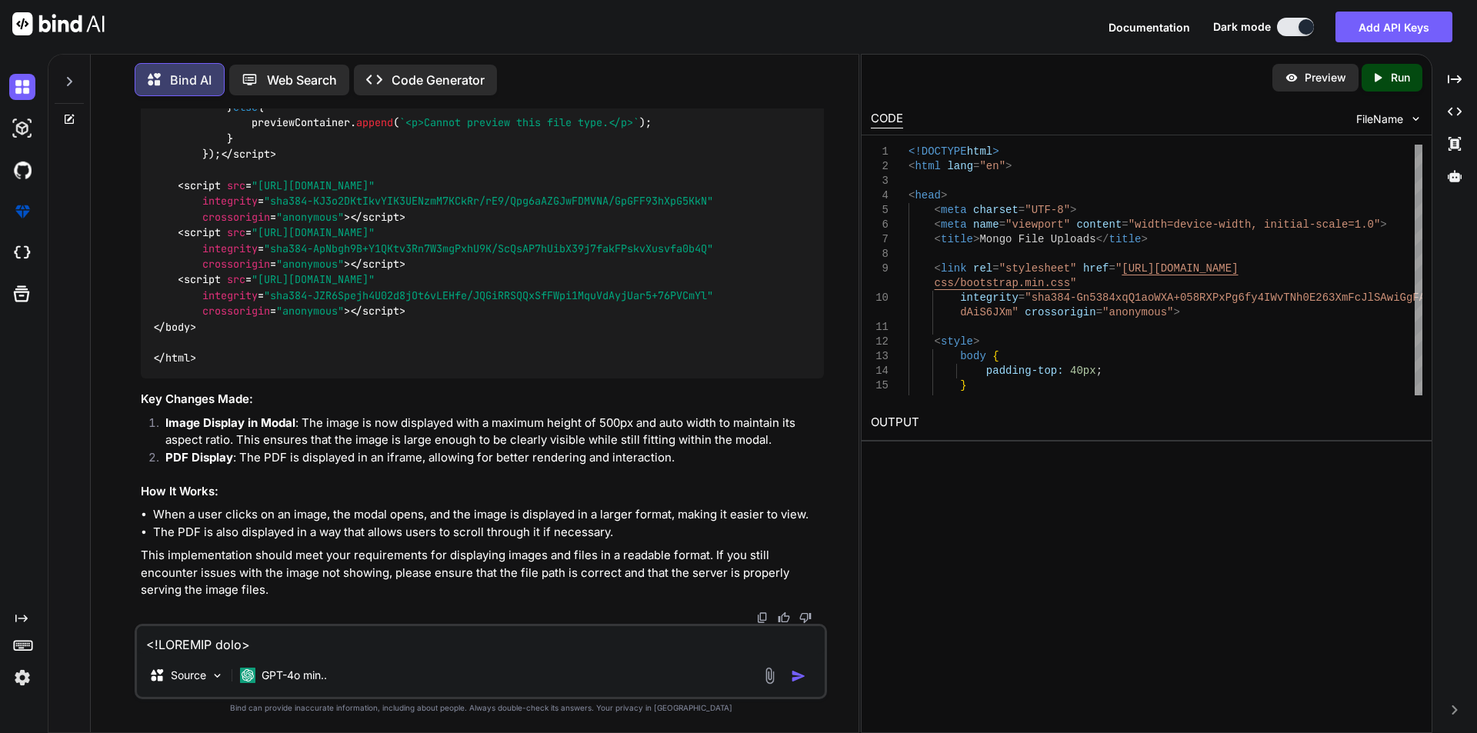
click at [316, 642] on textarea at bounding box center [481, 640] width 688 height 28
paste textarea "<!DOCTYPE html> <html lang="en"> <head> <meta charset="UTF-8"> <meta name="view…"
type textarea "<!DOCTYPE html> <html lang="en"> <head> <meta charset="UTF-8"> <meta name="view…"
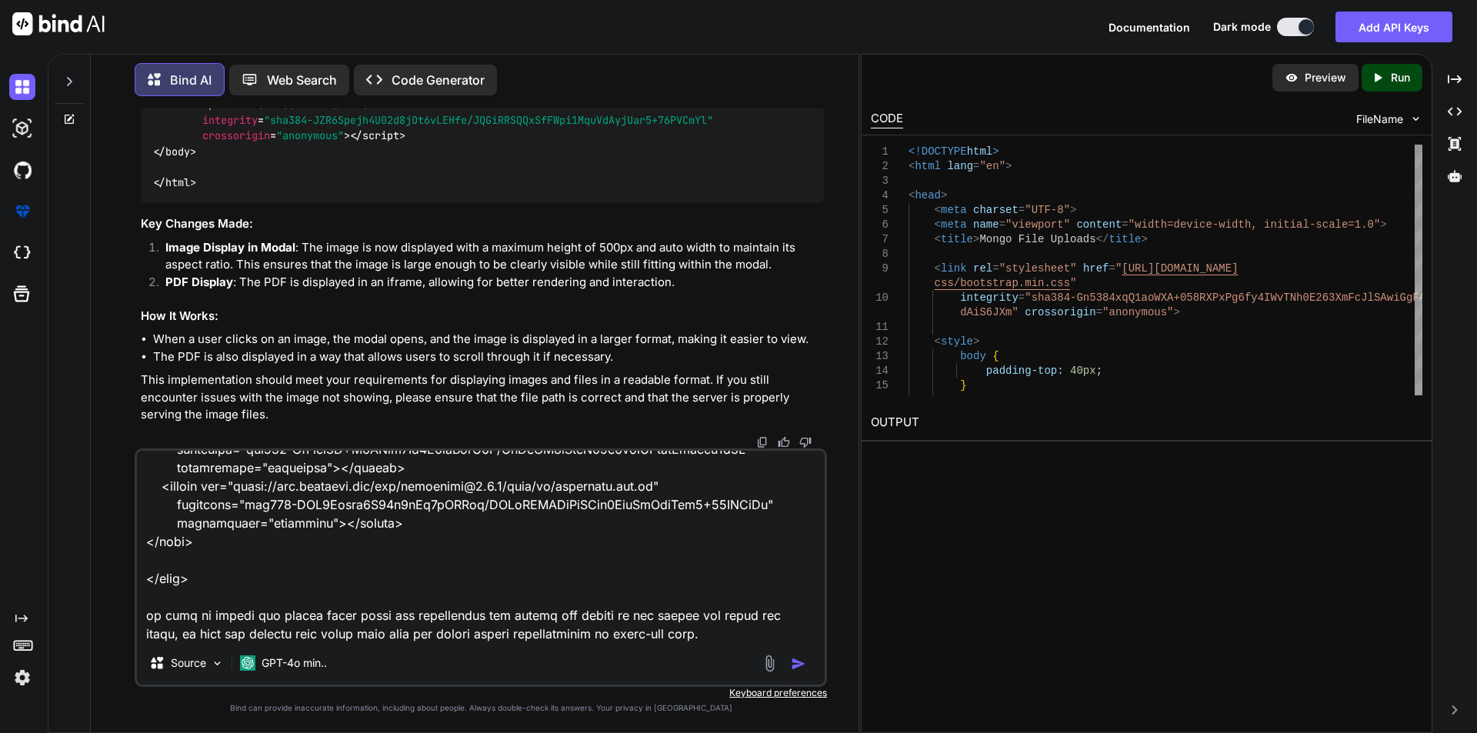
type textarea "x"
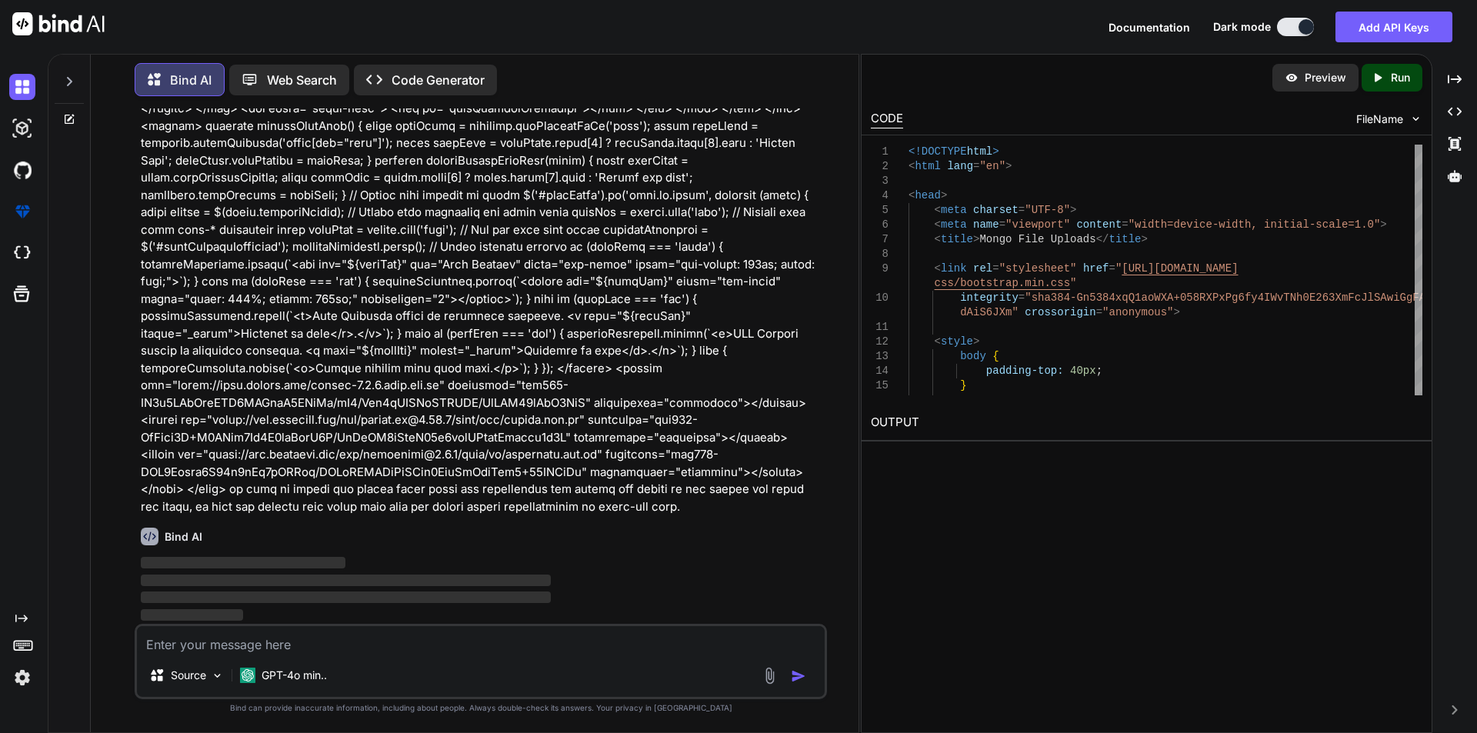
scroll to position [24348, 0]
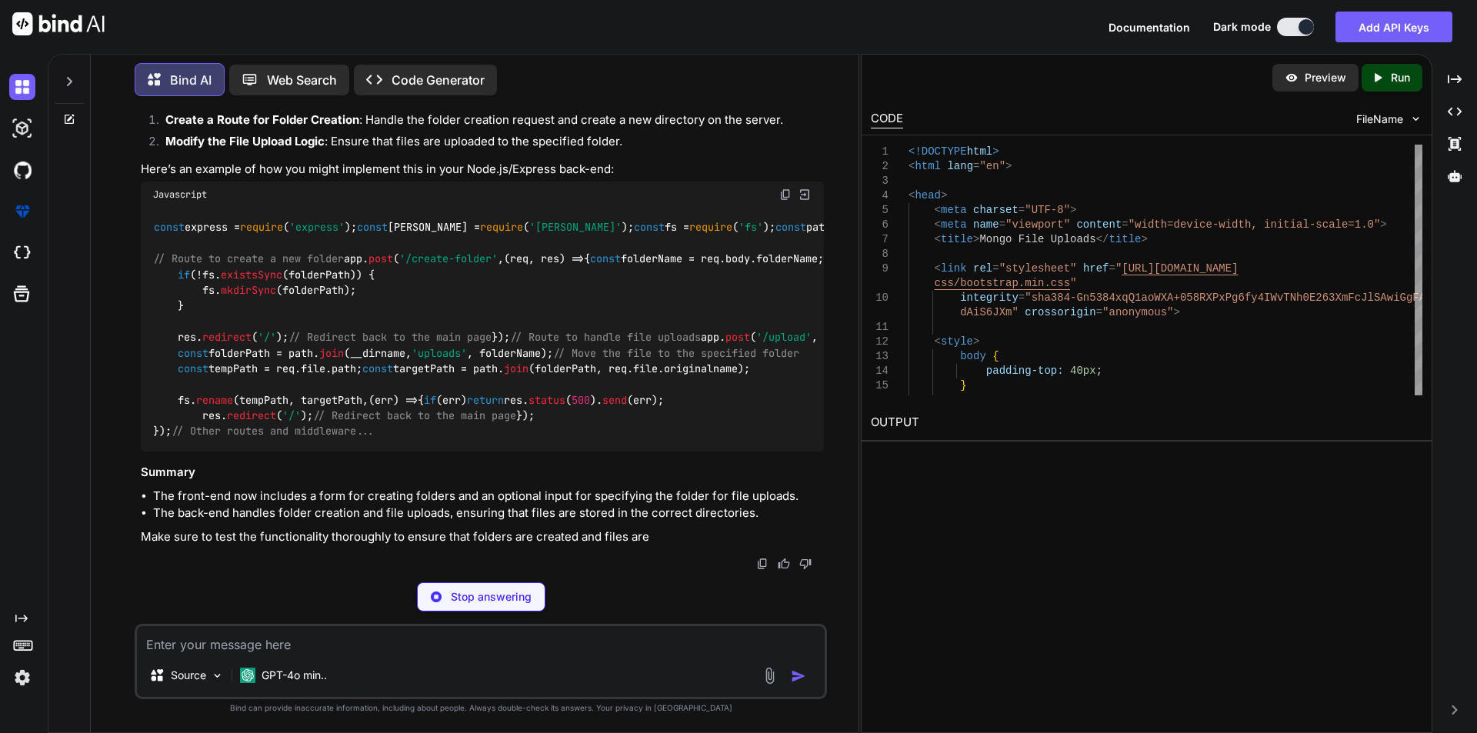
type textarea "x"
type textarea "+76PVCmYl" crossorigin="anonymous"></script> </body> </html>"
type textarea "x"
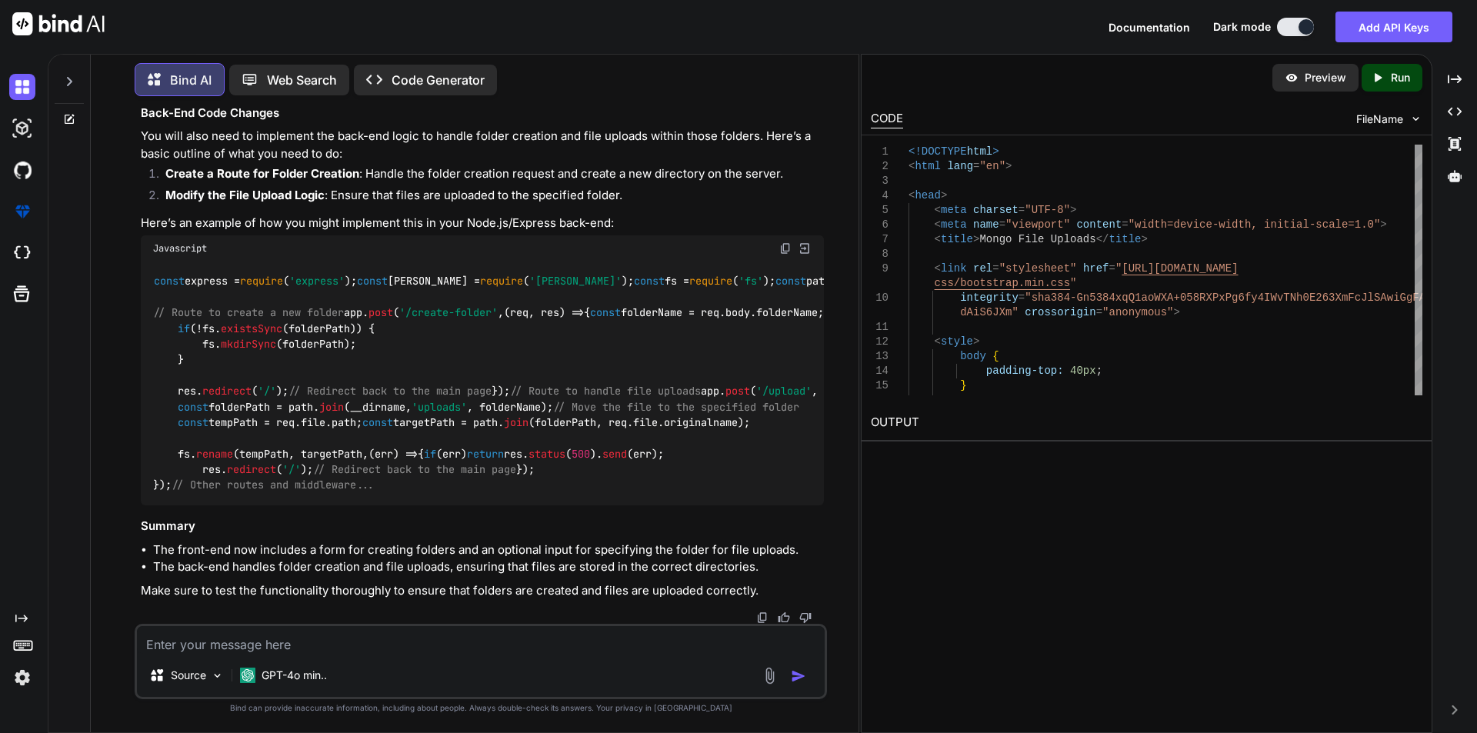
scroll to position [25359, 0]
click at [782, 255] on img at bounding box center [785, 248] width 12 height 12
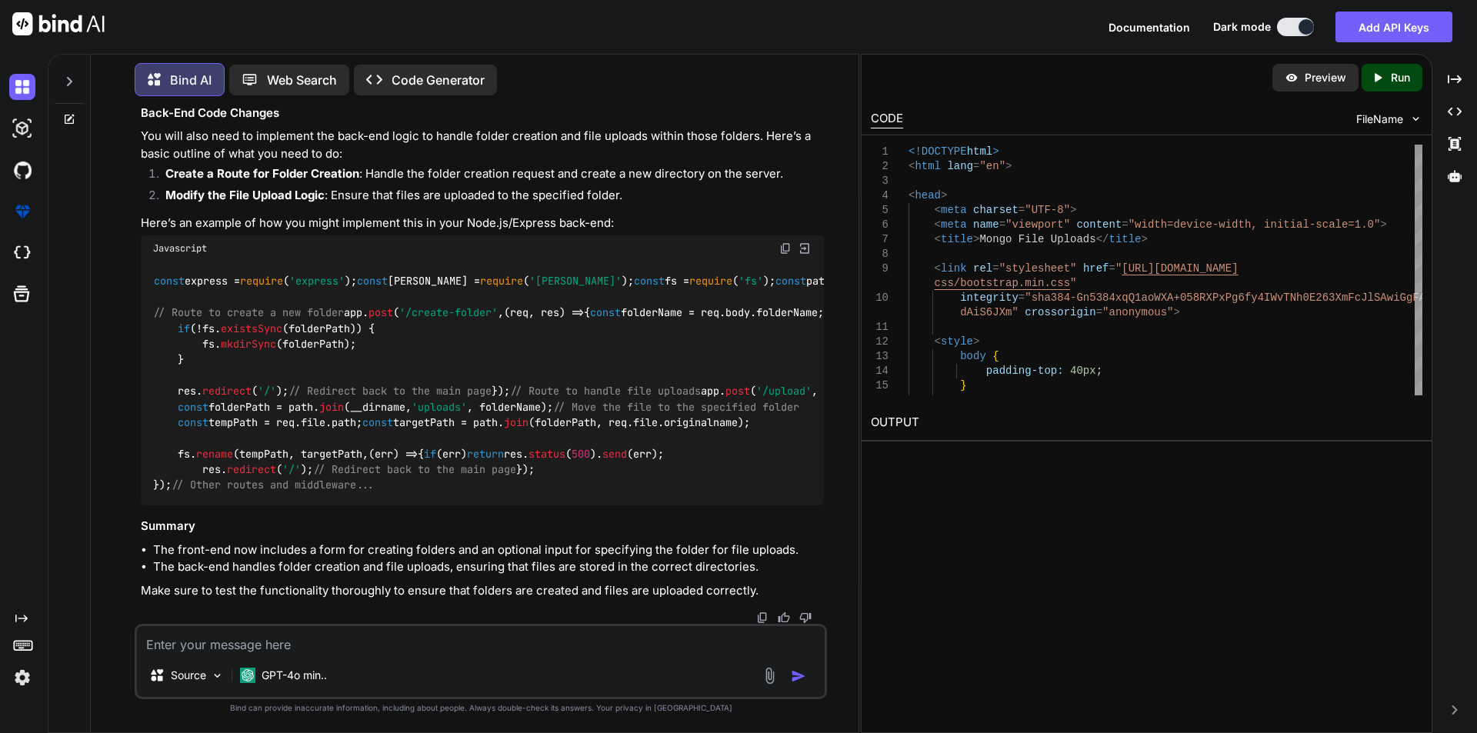
click at [347, 635] on textarea at bounding box center [481, 640] width 688 height 28
paste textarea "<!DOCTYPE html> <html lang="en"> <head> <meta charset="UTF-8"> <meta name="view…"
type textarea "<!DOCTYPE html> <html lang="en"> <head> <meta charset="UTF-8"> <meta name="view…"
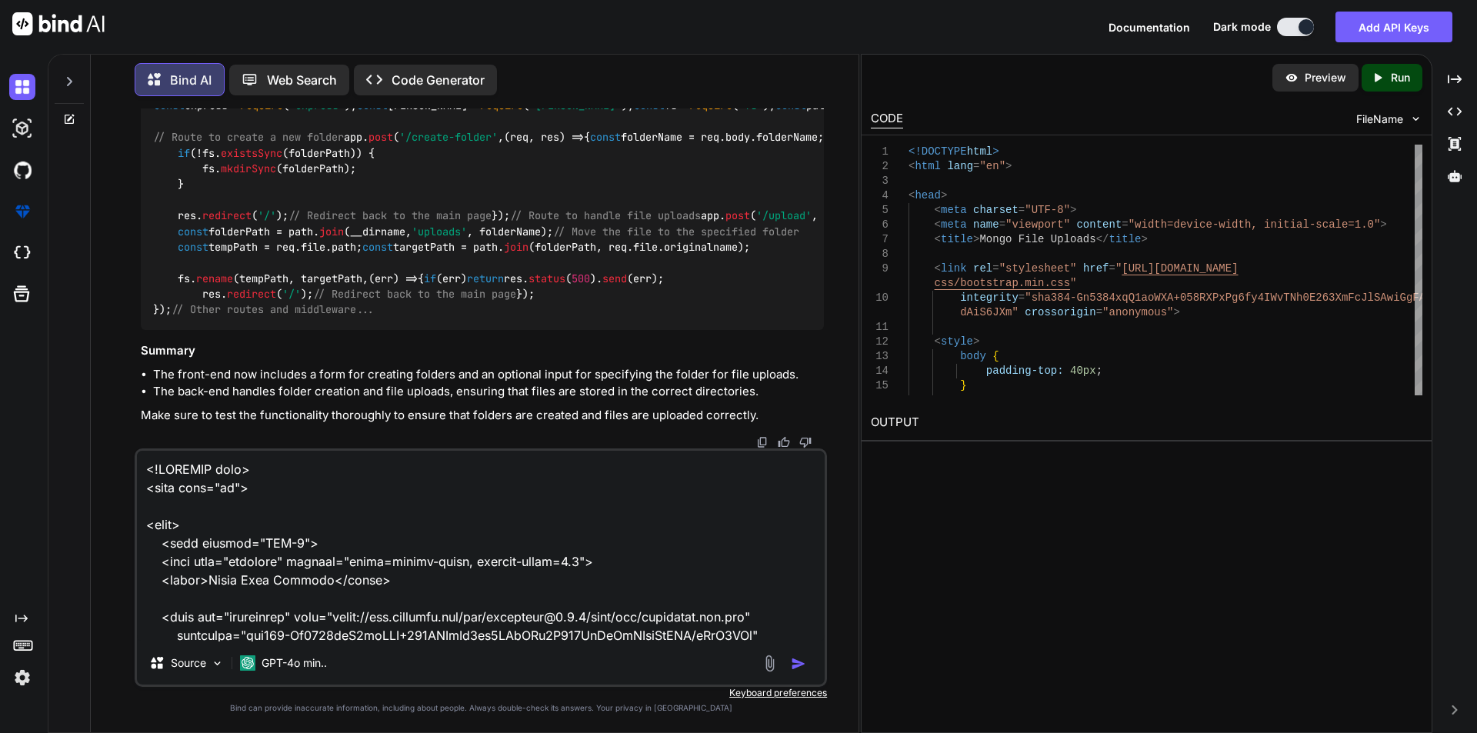
scroll to position [8587, 0]
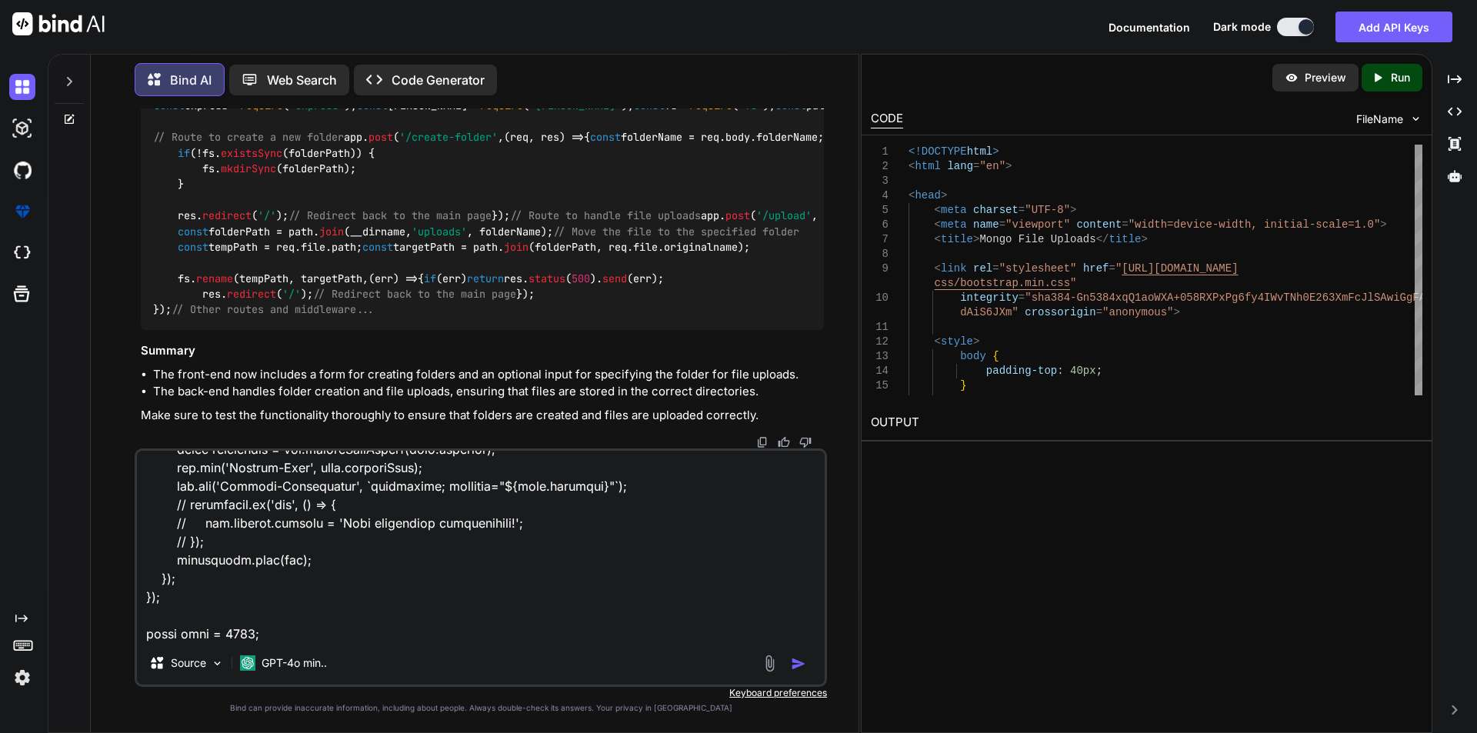
type textarea "x"
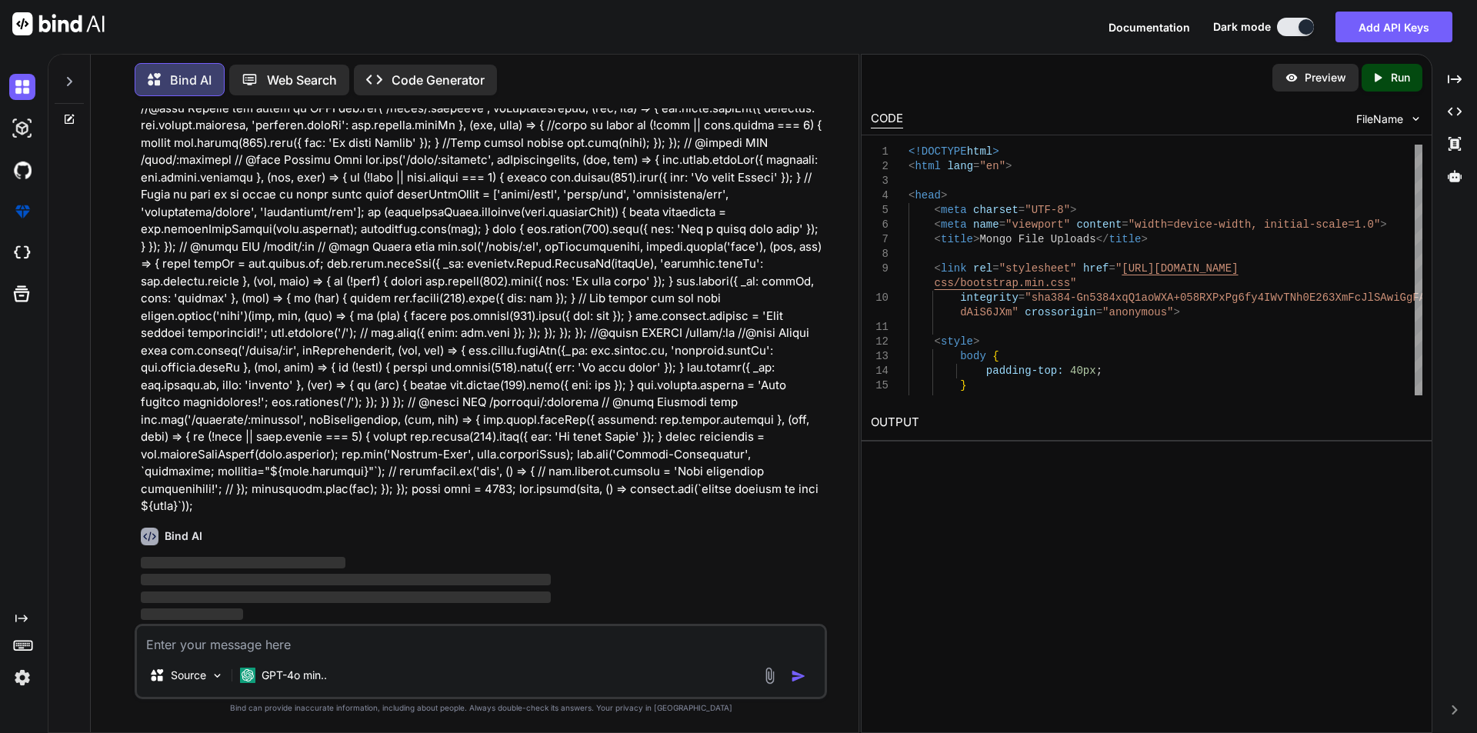
scroll to position [29645, 0]
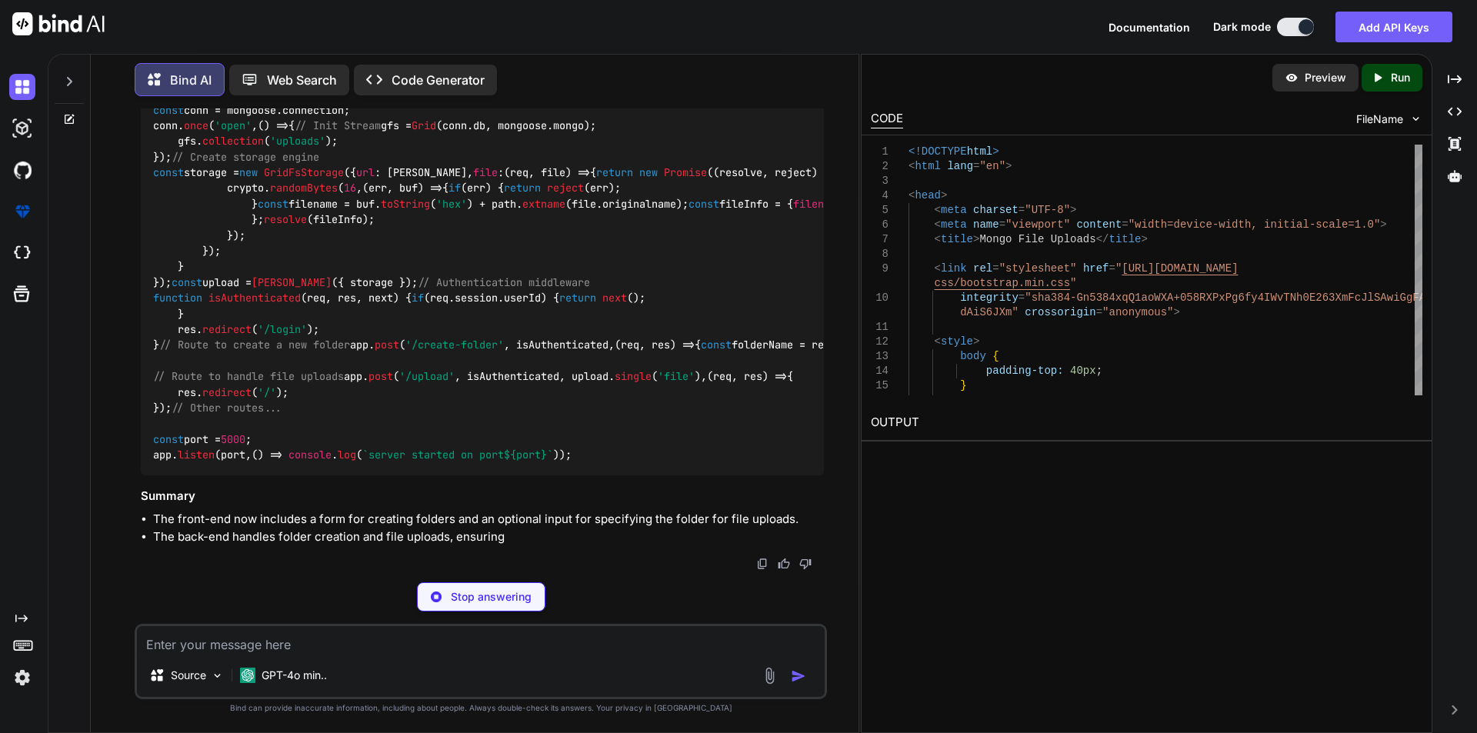
type textarea "x"
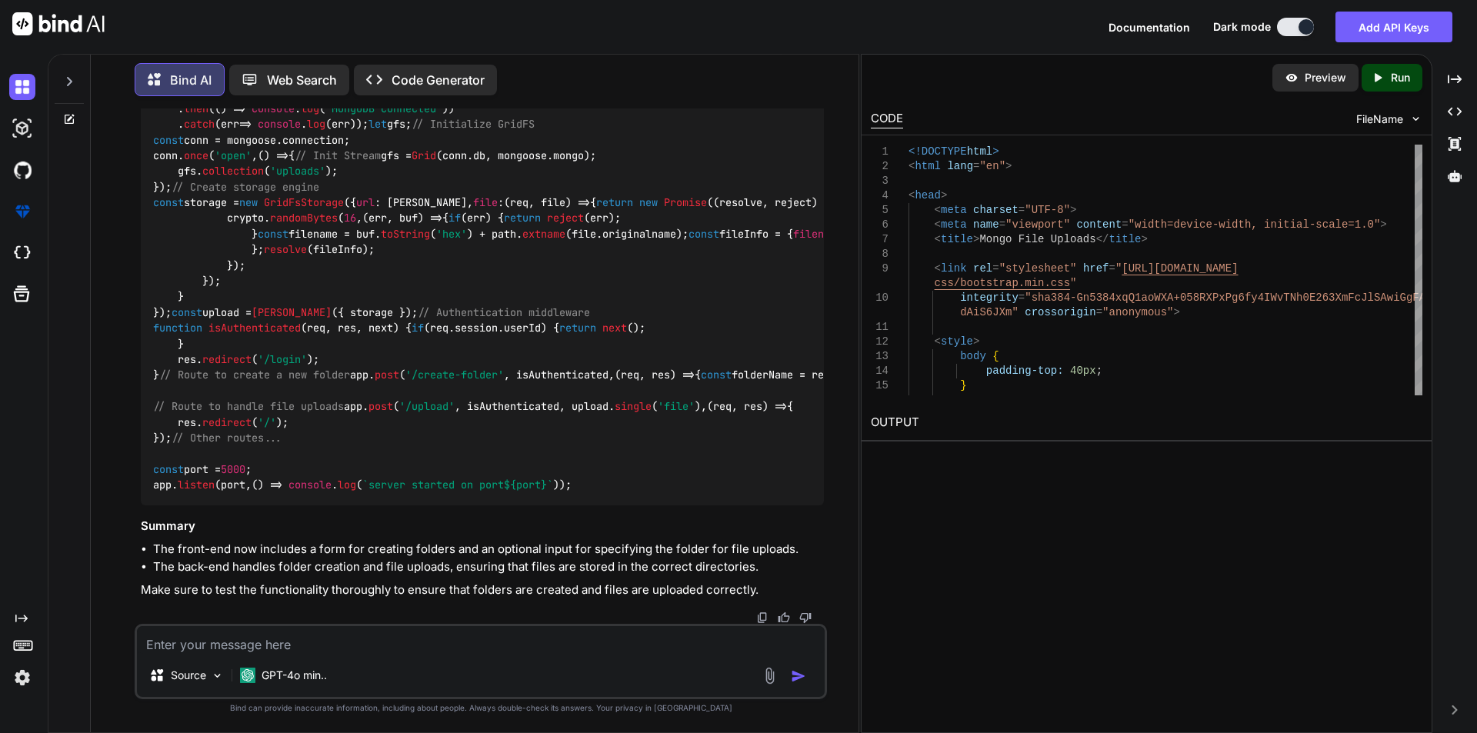
scroll to position [31722, 0]
